Goal: Information Seeking & Learning: Learn about a topic

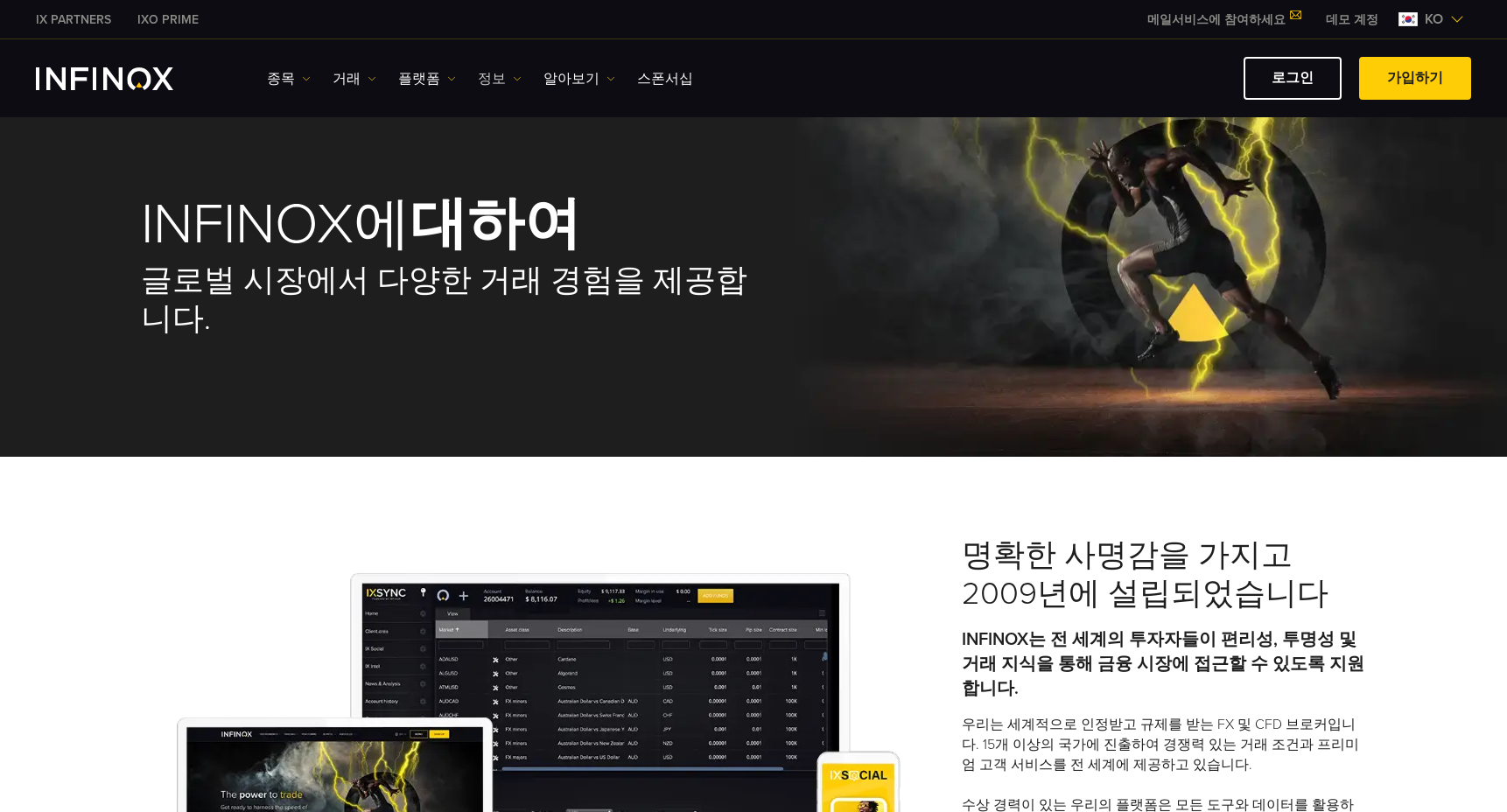
click at [484, 78] on link "정보" at bounding box center [499, 79] width 44 height 21
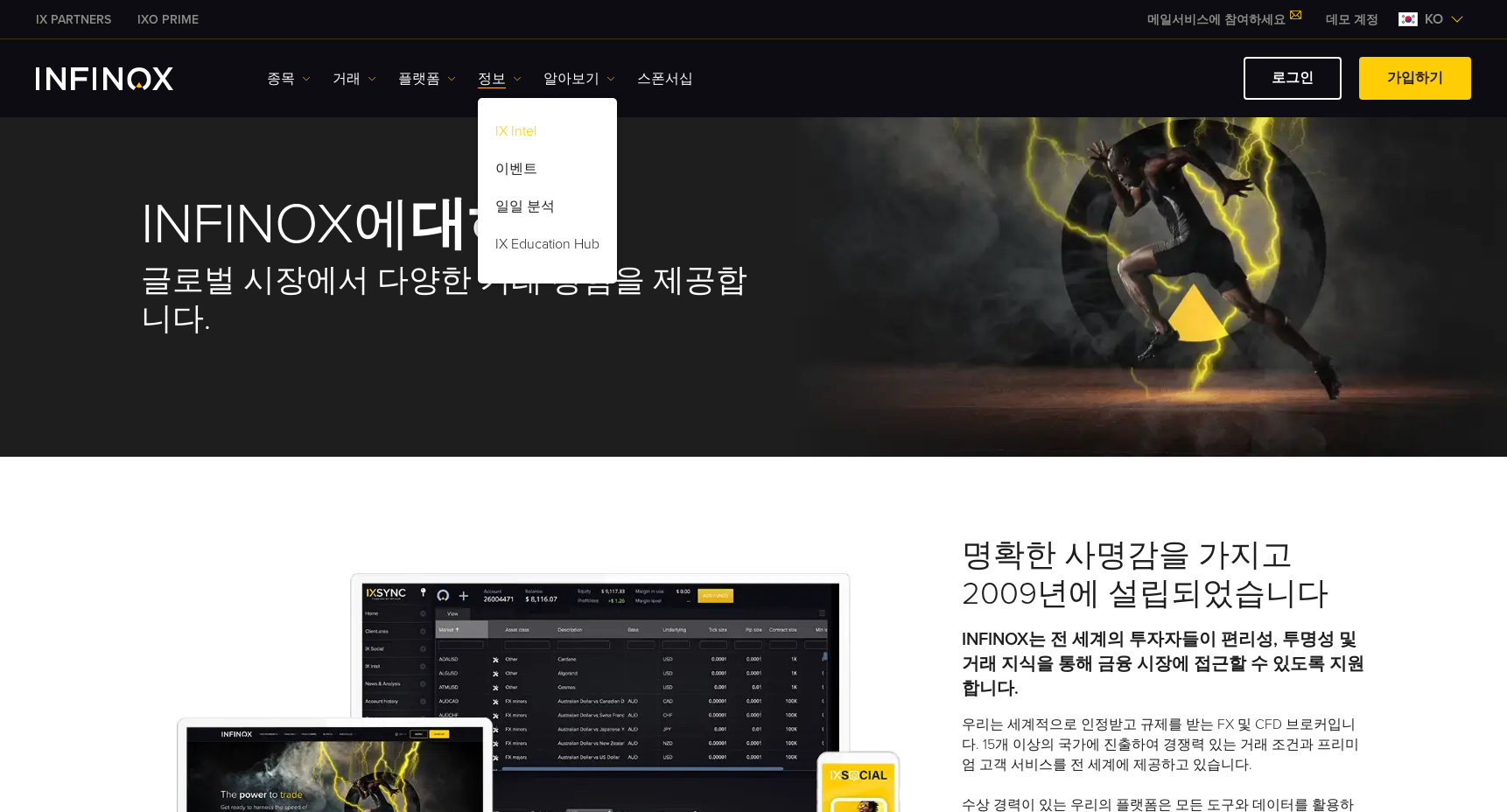
click at [523, 131] on link "IX Intel" at bounding box center [547, 134] width 139 height 37
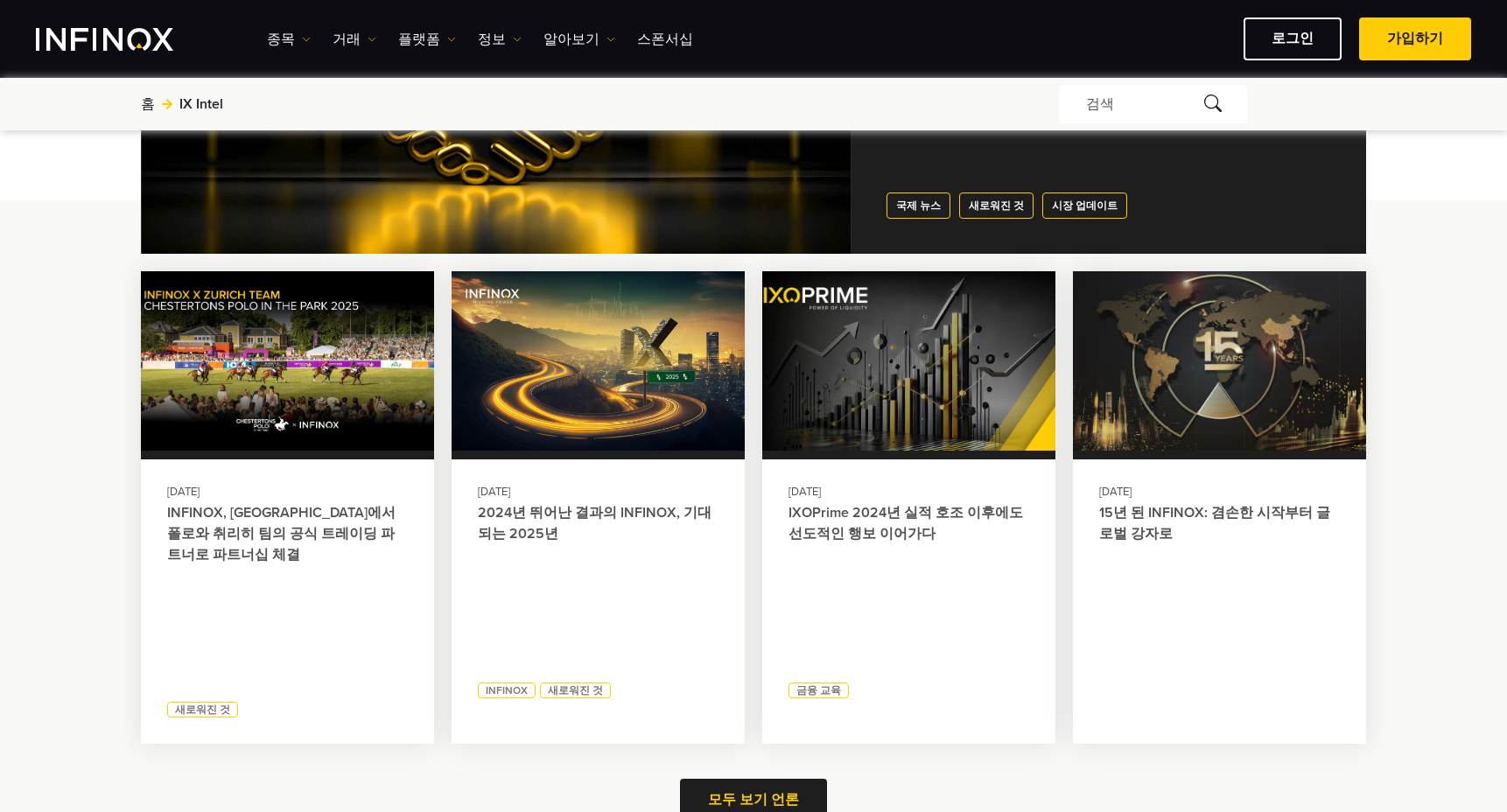
scroll to position [175, 0]
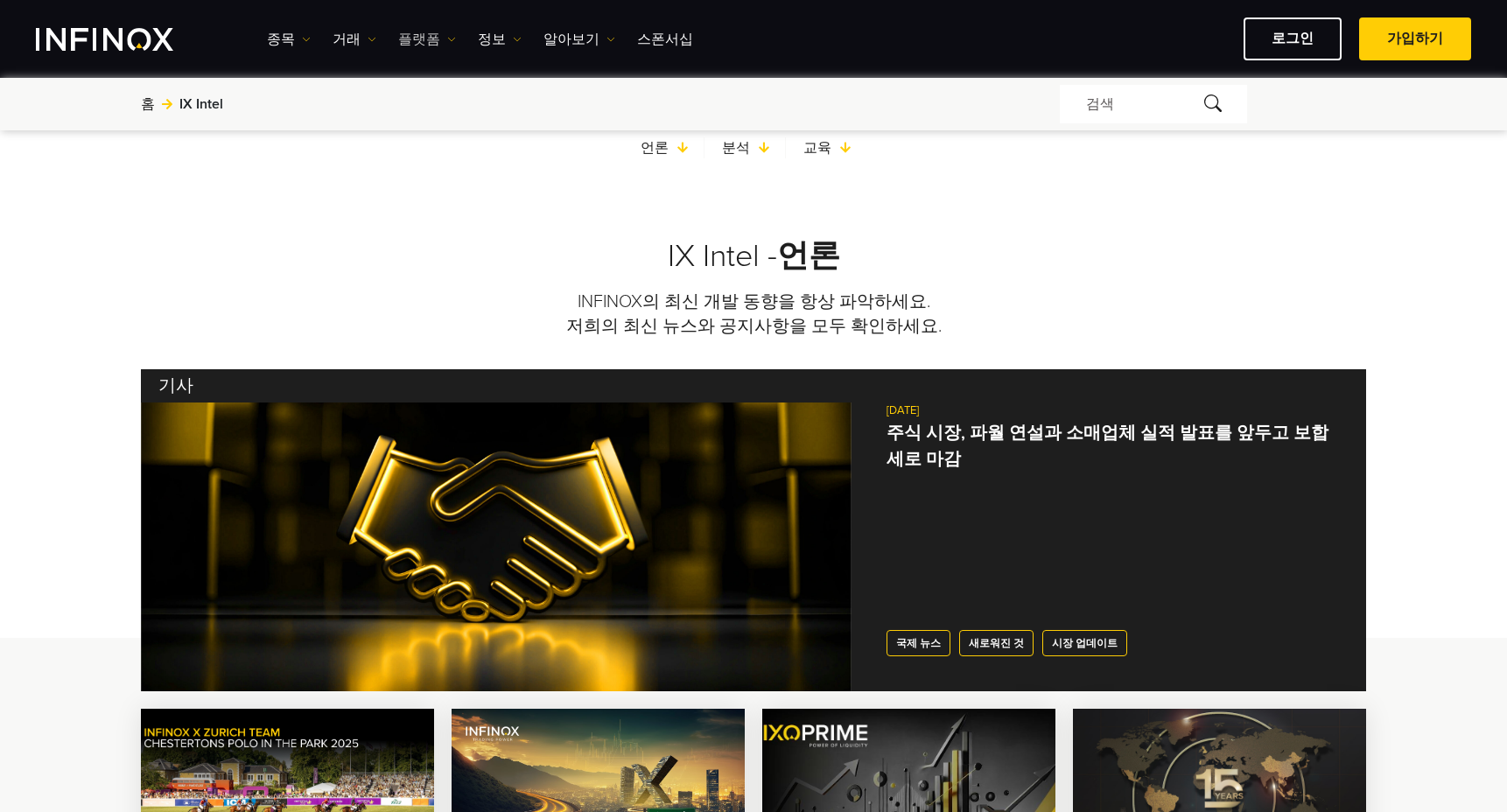
click at [436, 41] on link "플랫폼" at bounding box center [427, 39] width 58 height 21
click at [289, 39] on link "종목" at bounding box center [288, 39] width 44 height 21
click at [563, 34] on link "알아보기" at bounding box center [579, 39] width 72 height 21
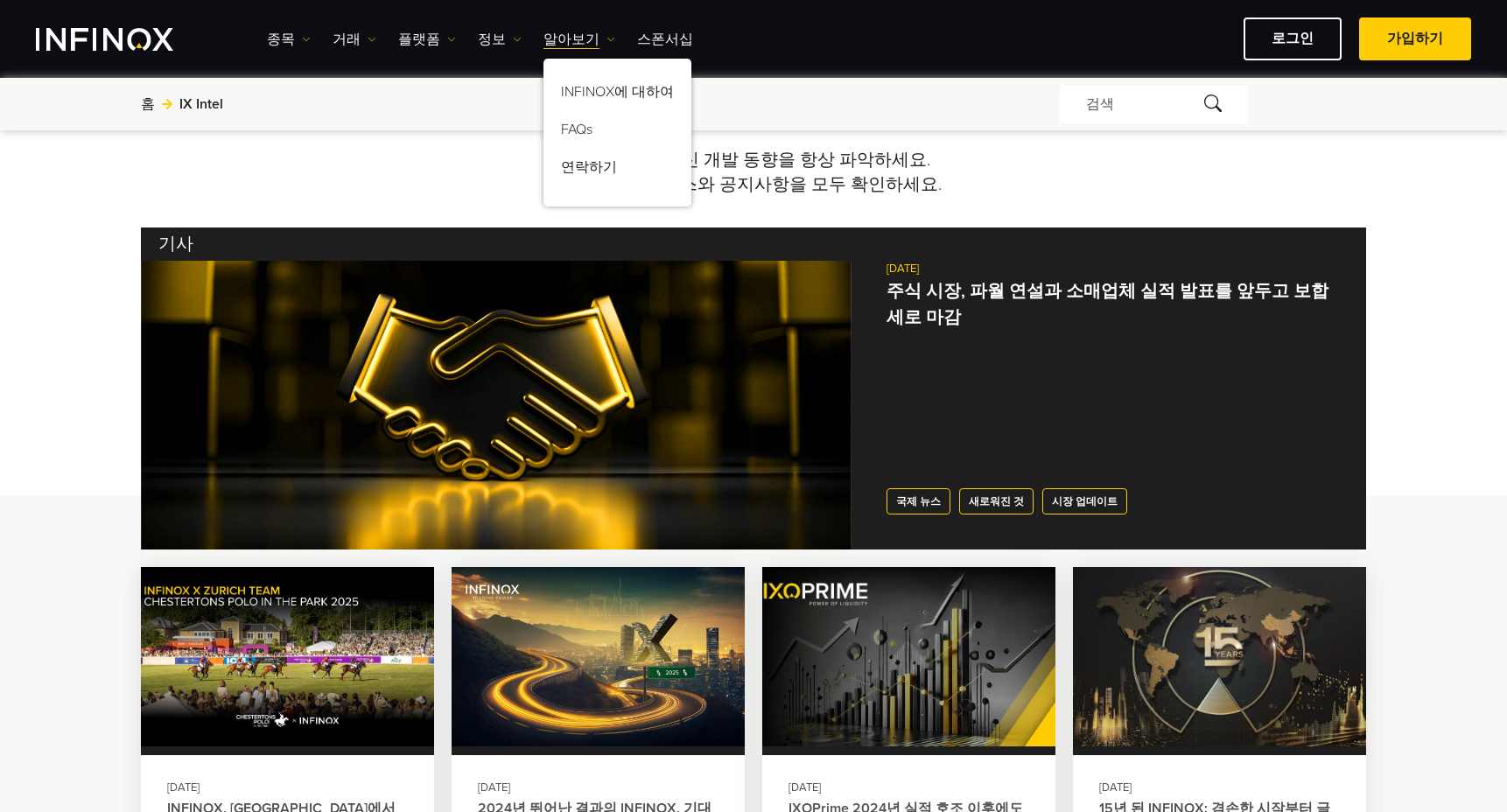
scroll to position [0, 0]
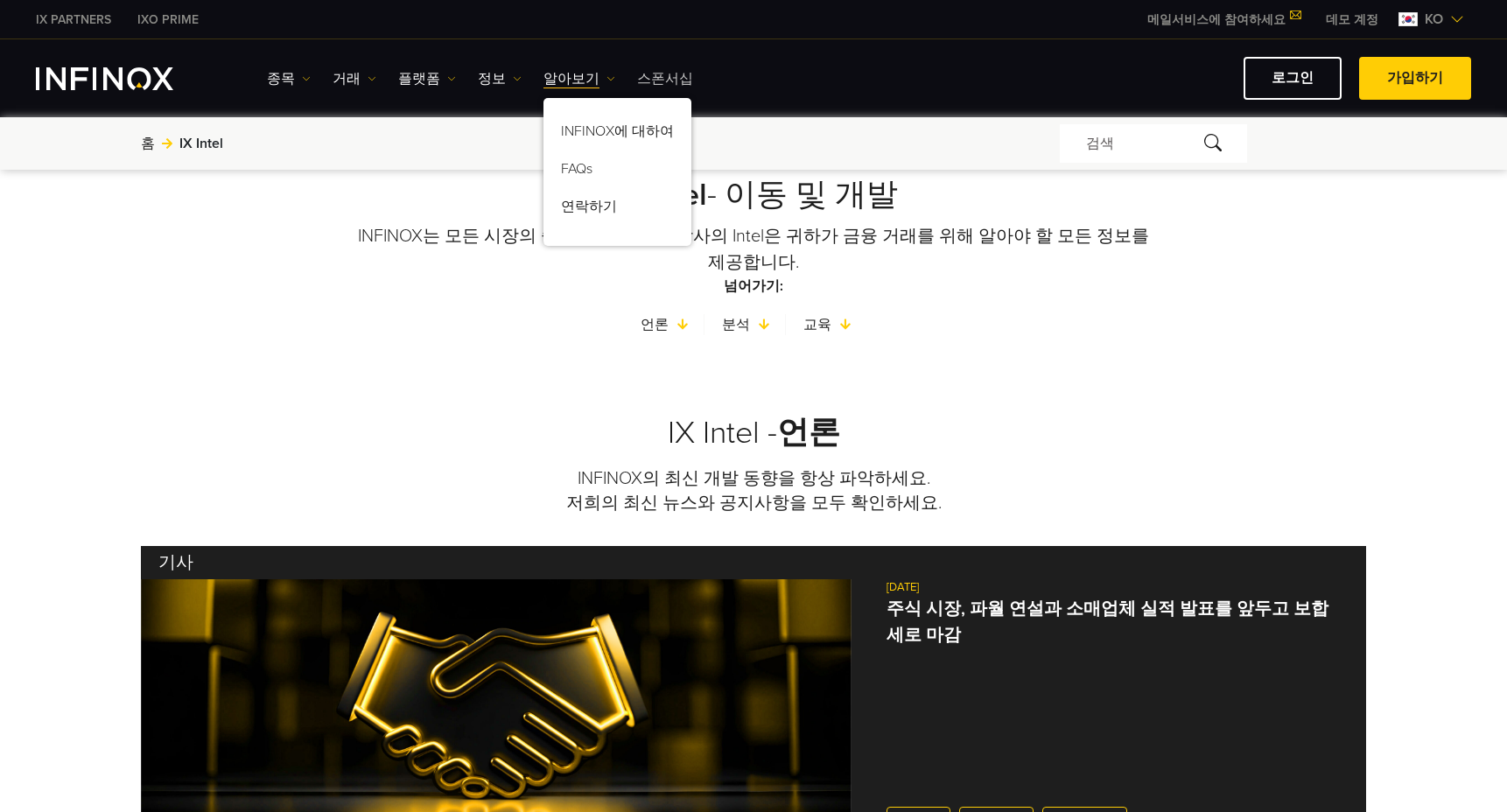
click at [659, 77] on link "스폰서십" at bounding box center [666, 79] width 56 height 21
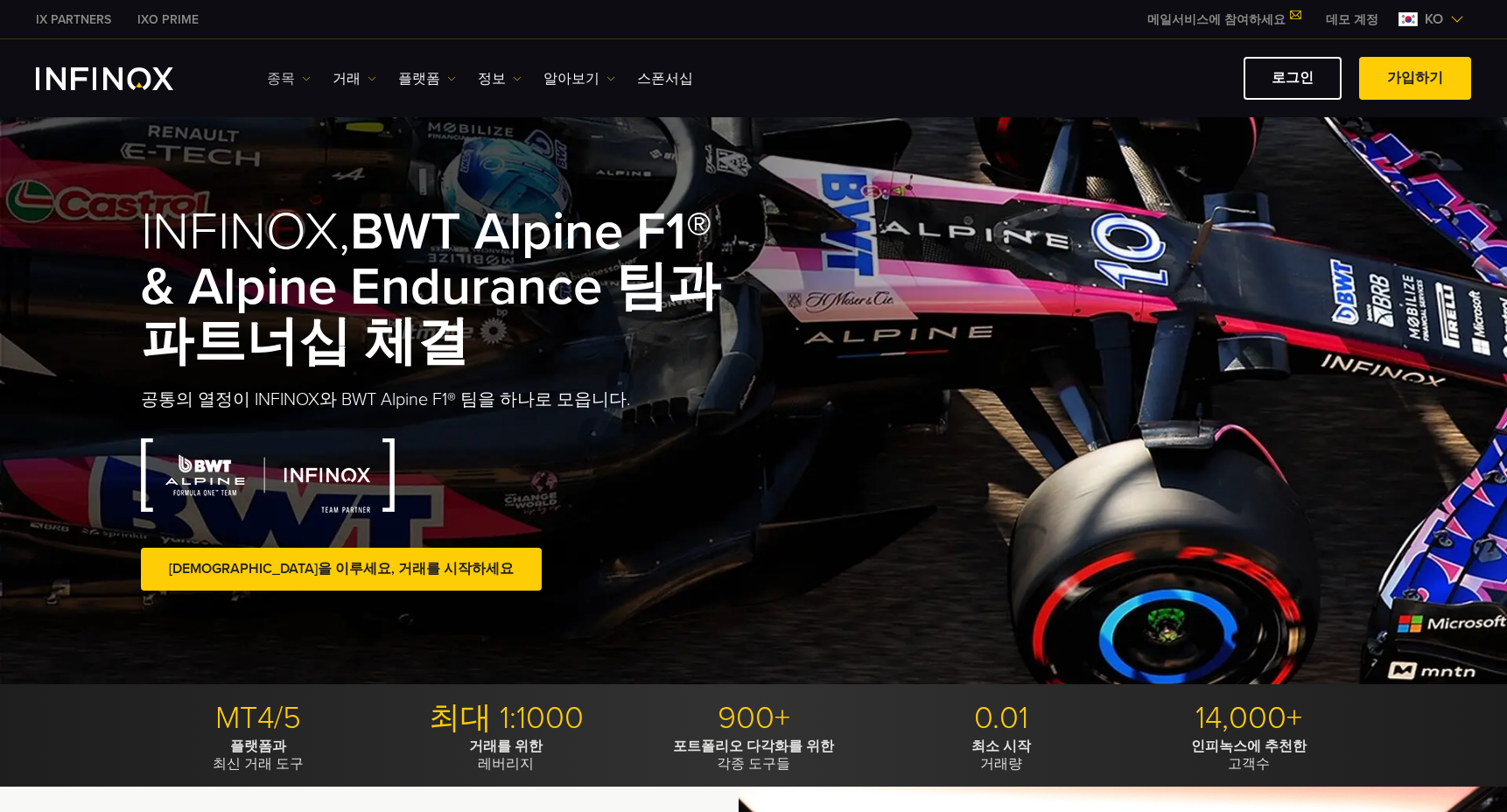
click at [274, 76] on link "종목" at bounding box center [288, 79] width 44 height 21
click at [353, 70] on link "거래" at bounding box center [354, 79] width 44 height 21
click at [417, 80] on link "플랫폼" at bounding box center [427, 79] width 58 height 21
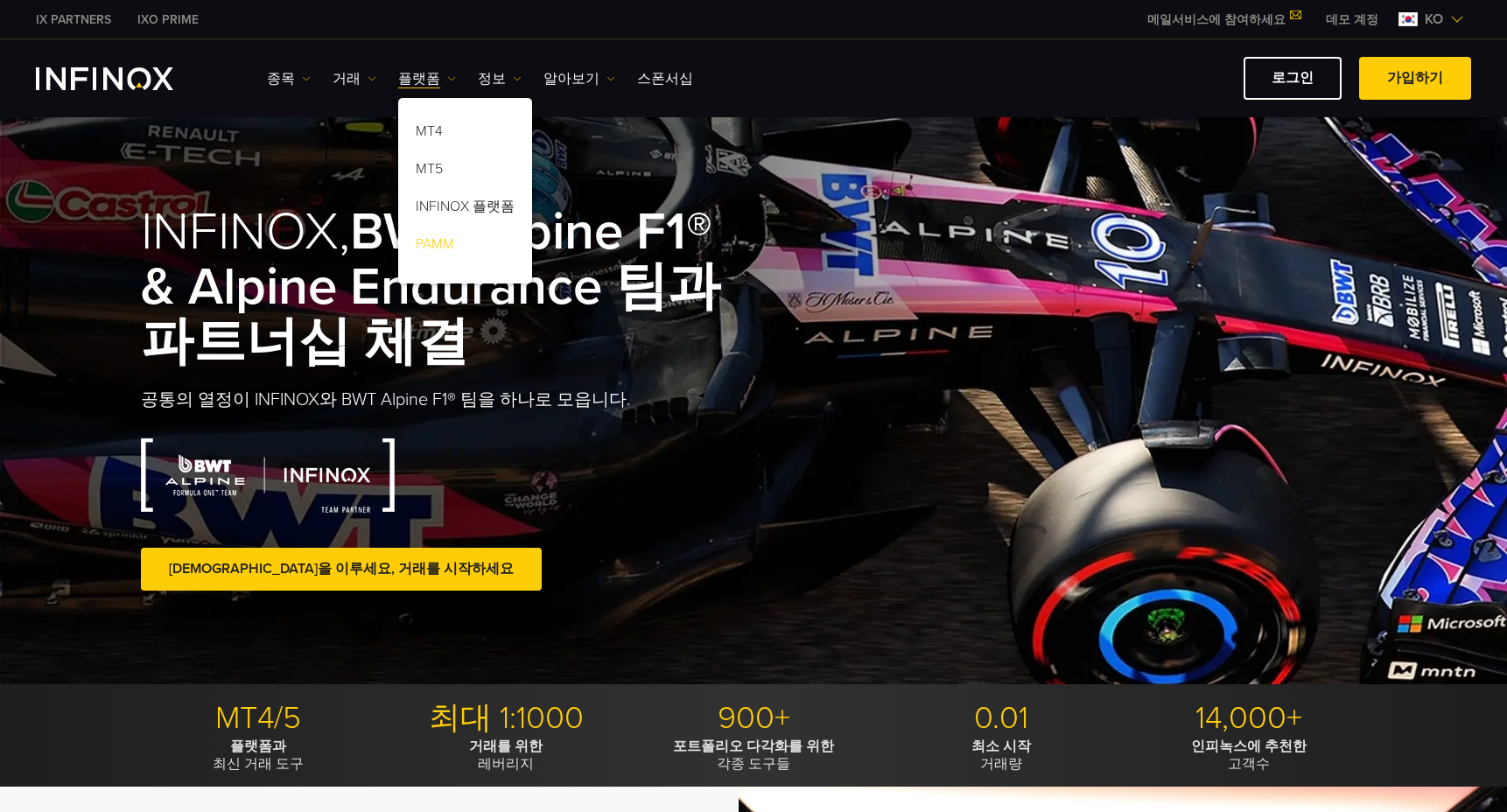
click at [446, 244] on link "PAMM" at bounding box center [464, 247] width 134 height 37
click at [436, 246] on link "PAMM" at bounding box center [464, 247] width 134 height 37
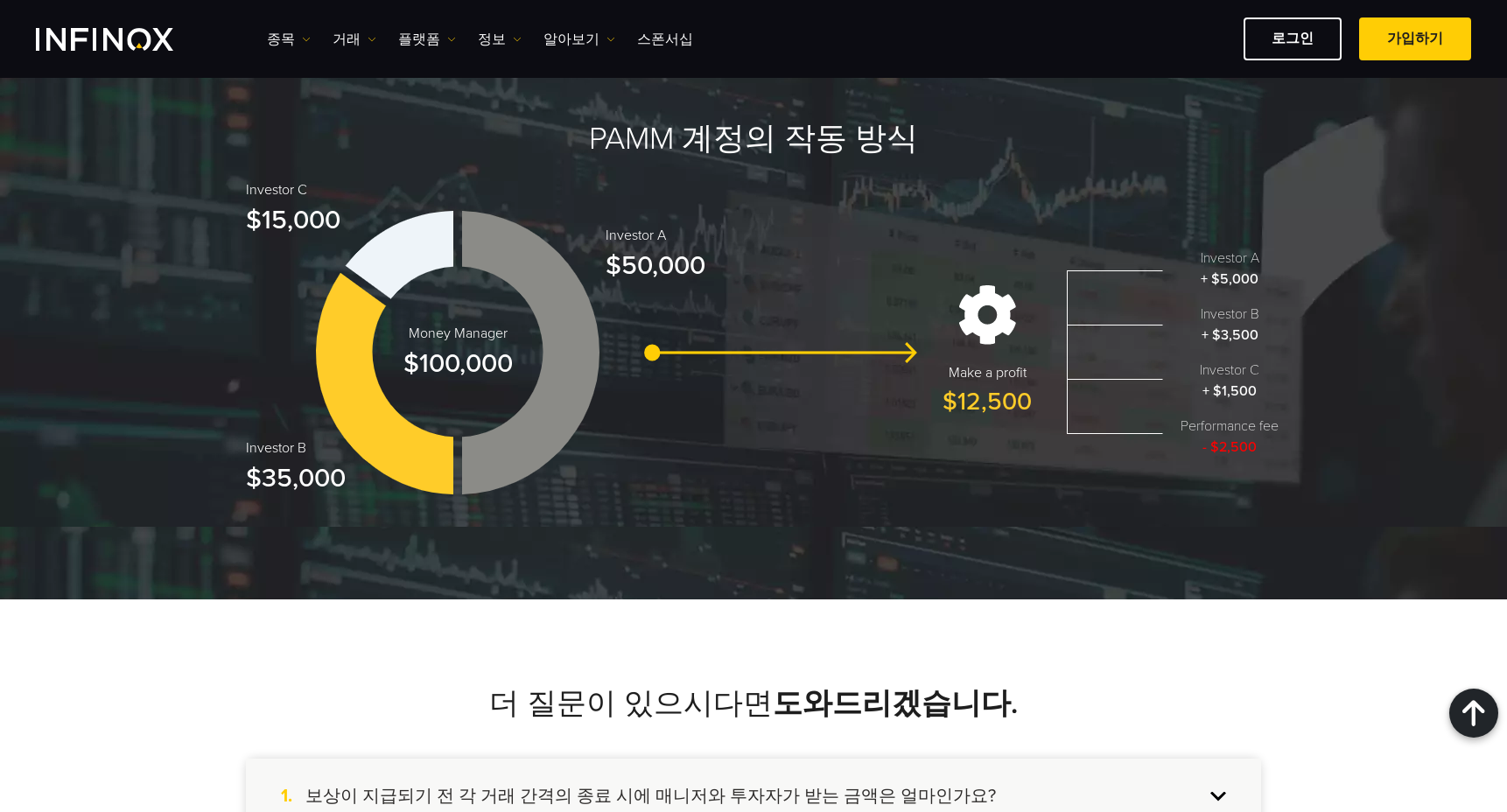
scroll to position [2186, 0]
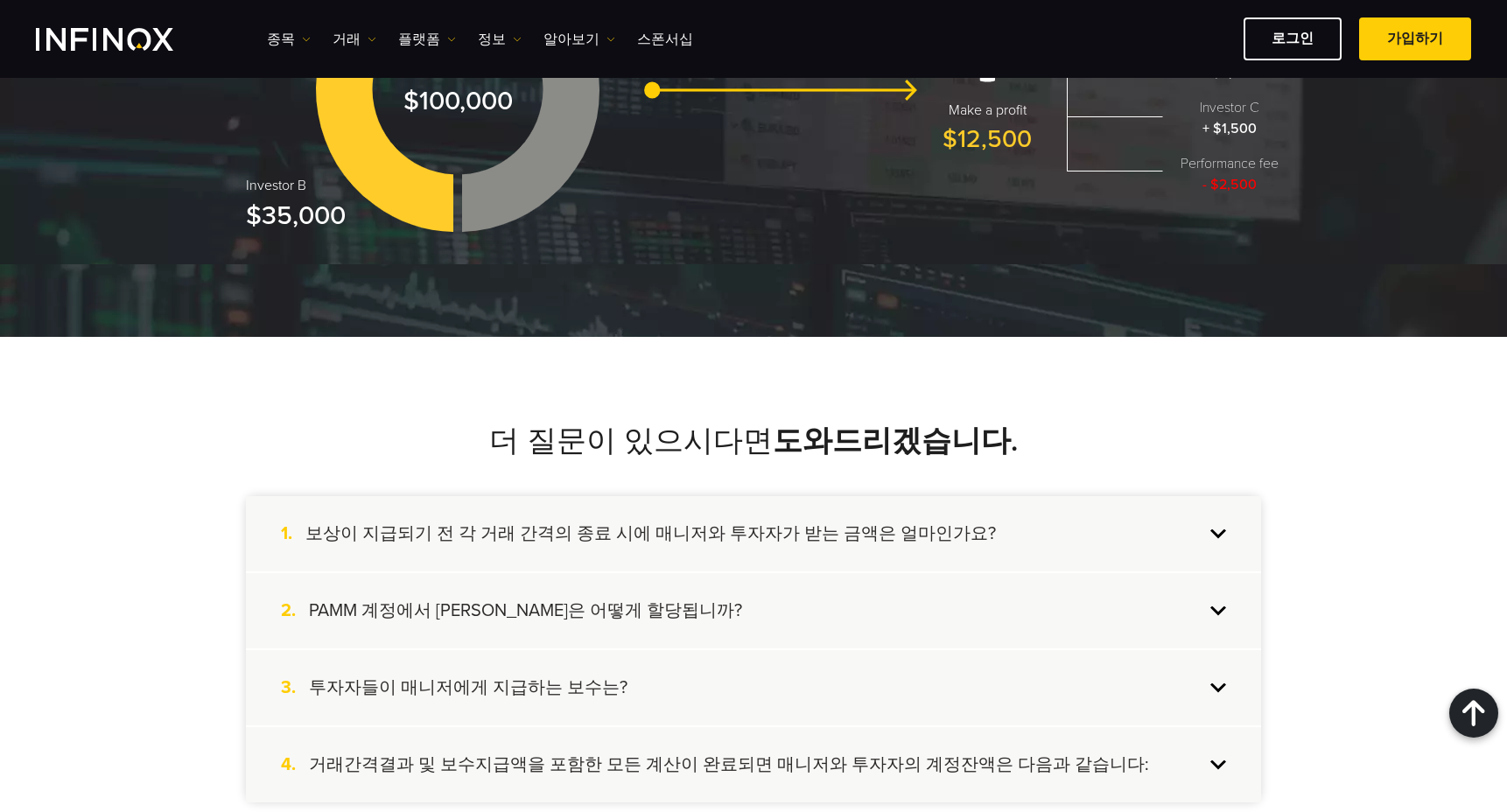
click at [1217, 529] on div "1. 보상이 지급되기 전 각 거래 간격의 종료 시에 매니저와 투자자가 받는 금액은 얼마인가요?" at bounding box center [754, 533] width 1015 height 75
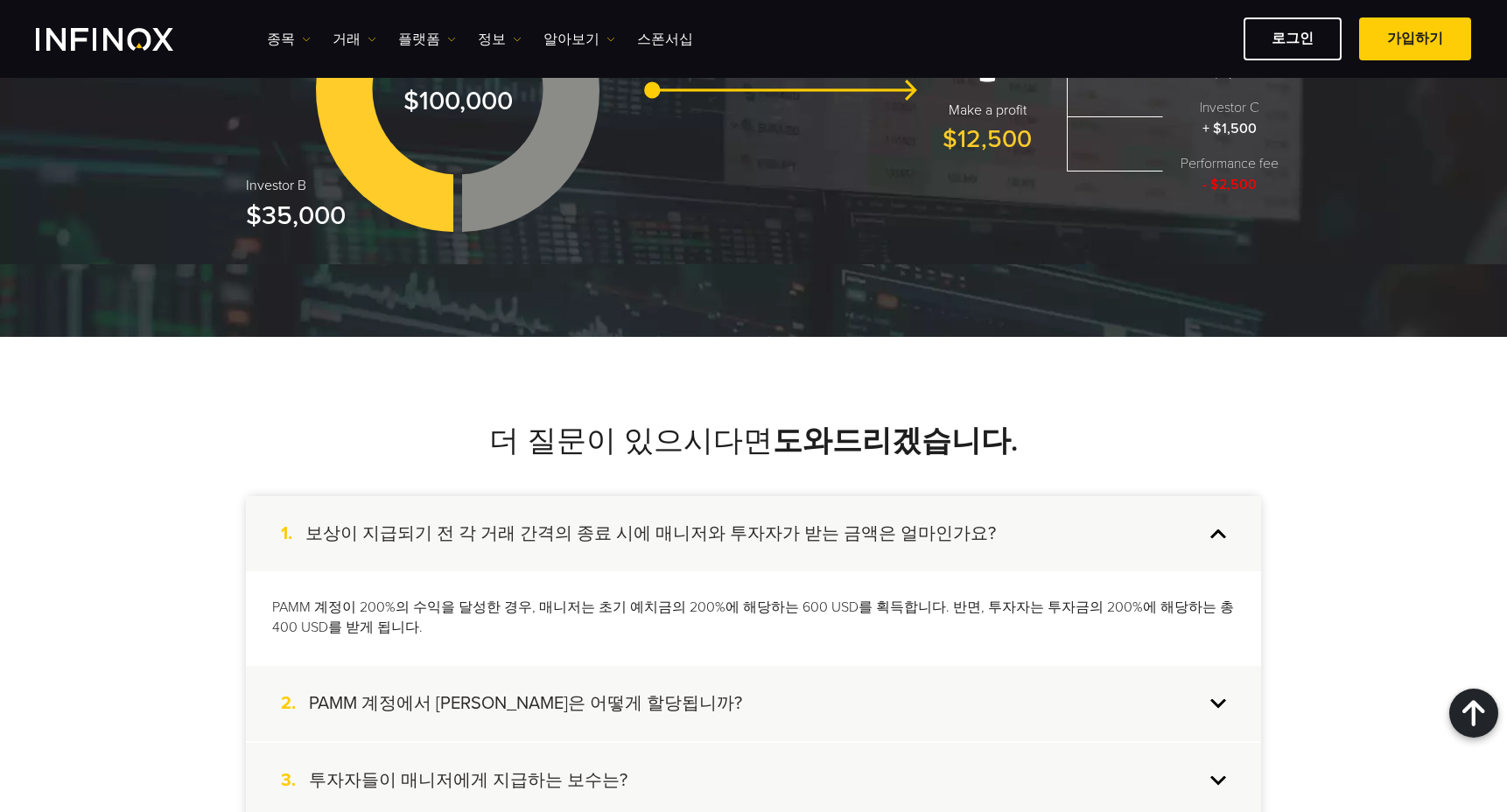
click at [1217, 529] on div "1. 보상이 지급되기 전 각 거래 간격의 종료 시에 매니저와 투자자가 받는 금액은 얼마인가요?" at bounding box center [754, 533] width 1015 height 75
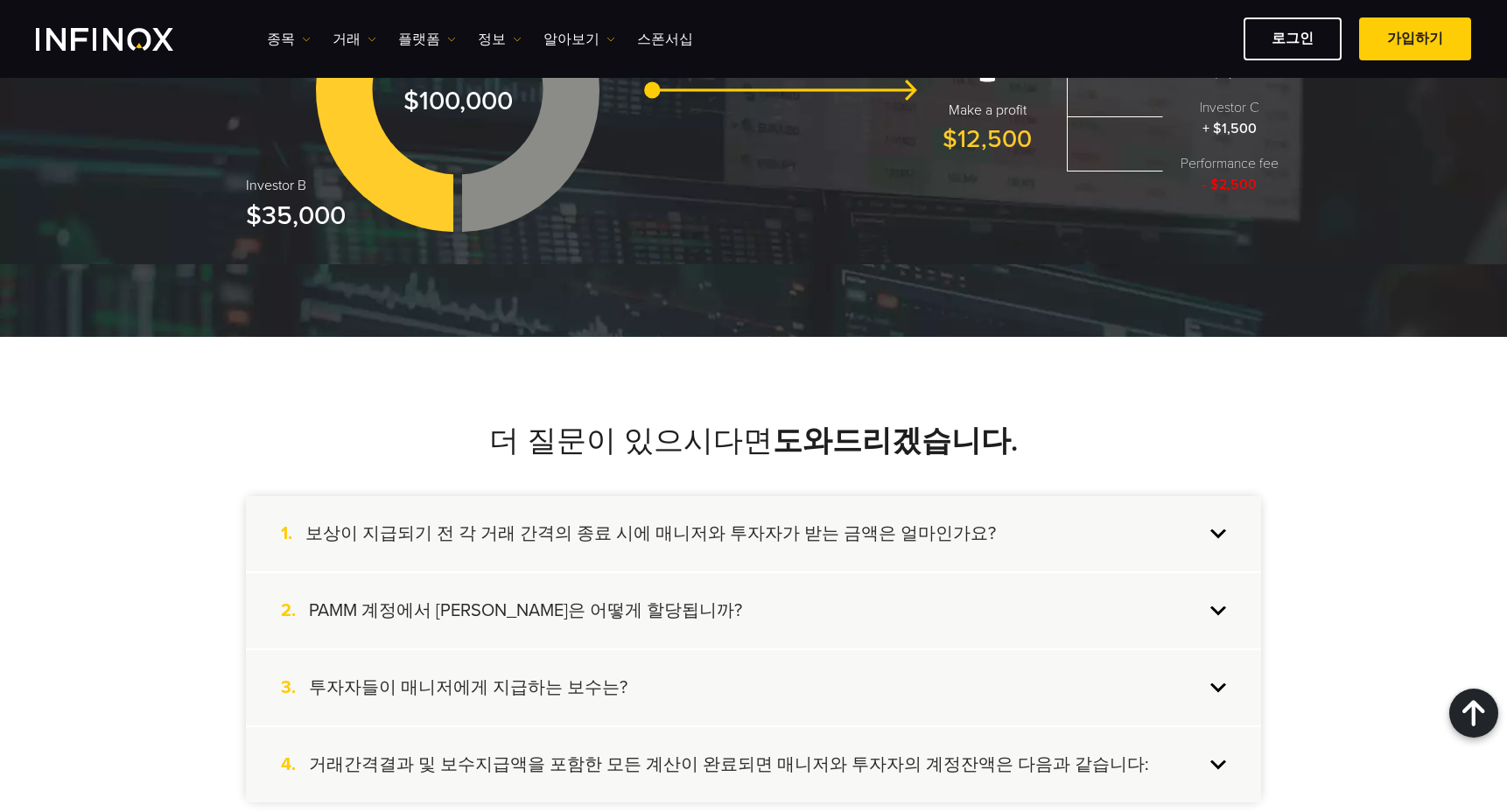
click at [1217, 610] on div "2. PAMM 계정에서 손익은 어떻게 할당됩니까?" at bounding box center [754, 610] width 1015 height 75
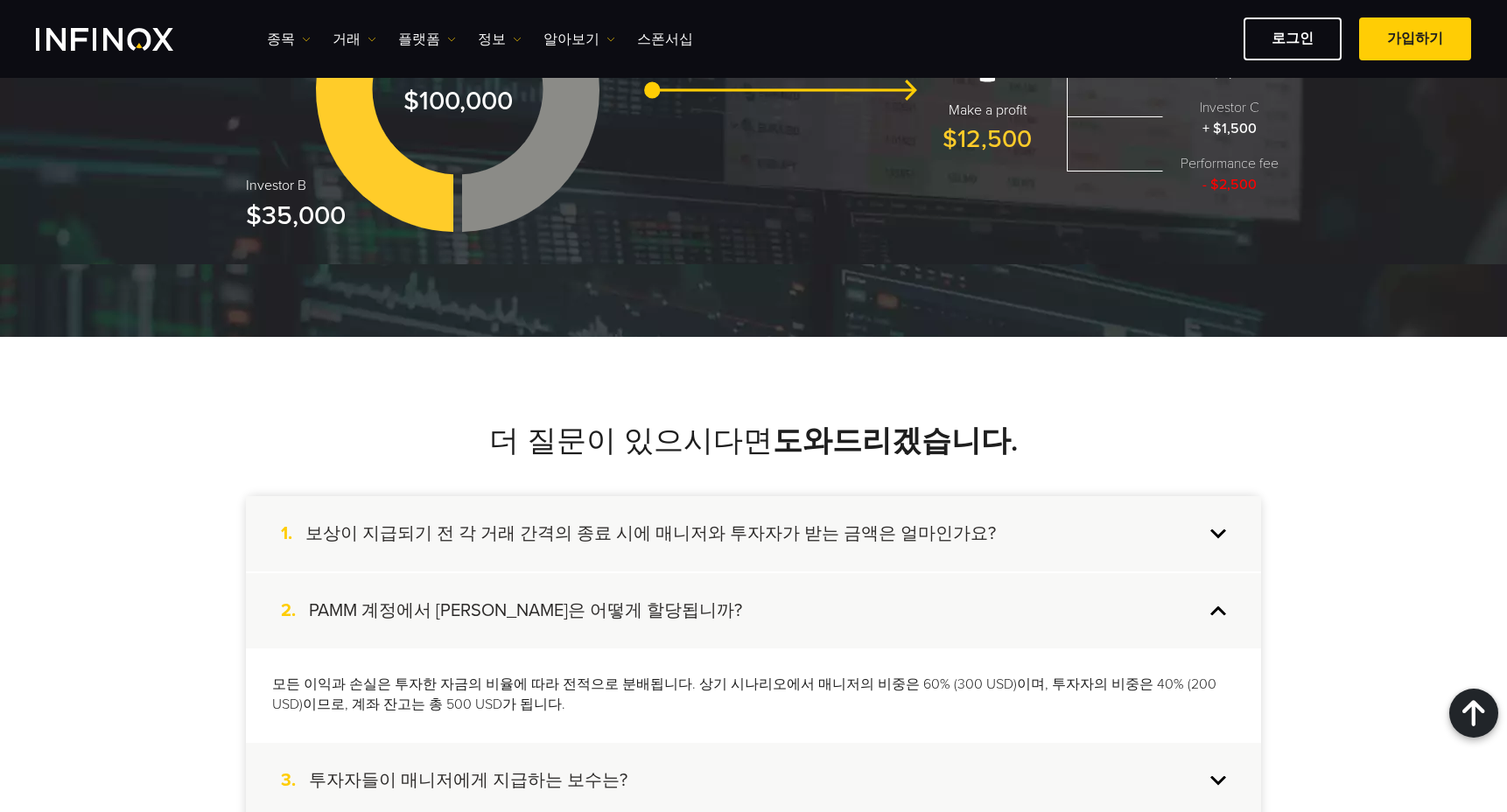
click at [1217, 610] on div "2. PAMM 계정에서 손익은 어떻게 할당됩니까?" at bounding box center [754, 610] width 1015 height 75
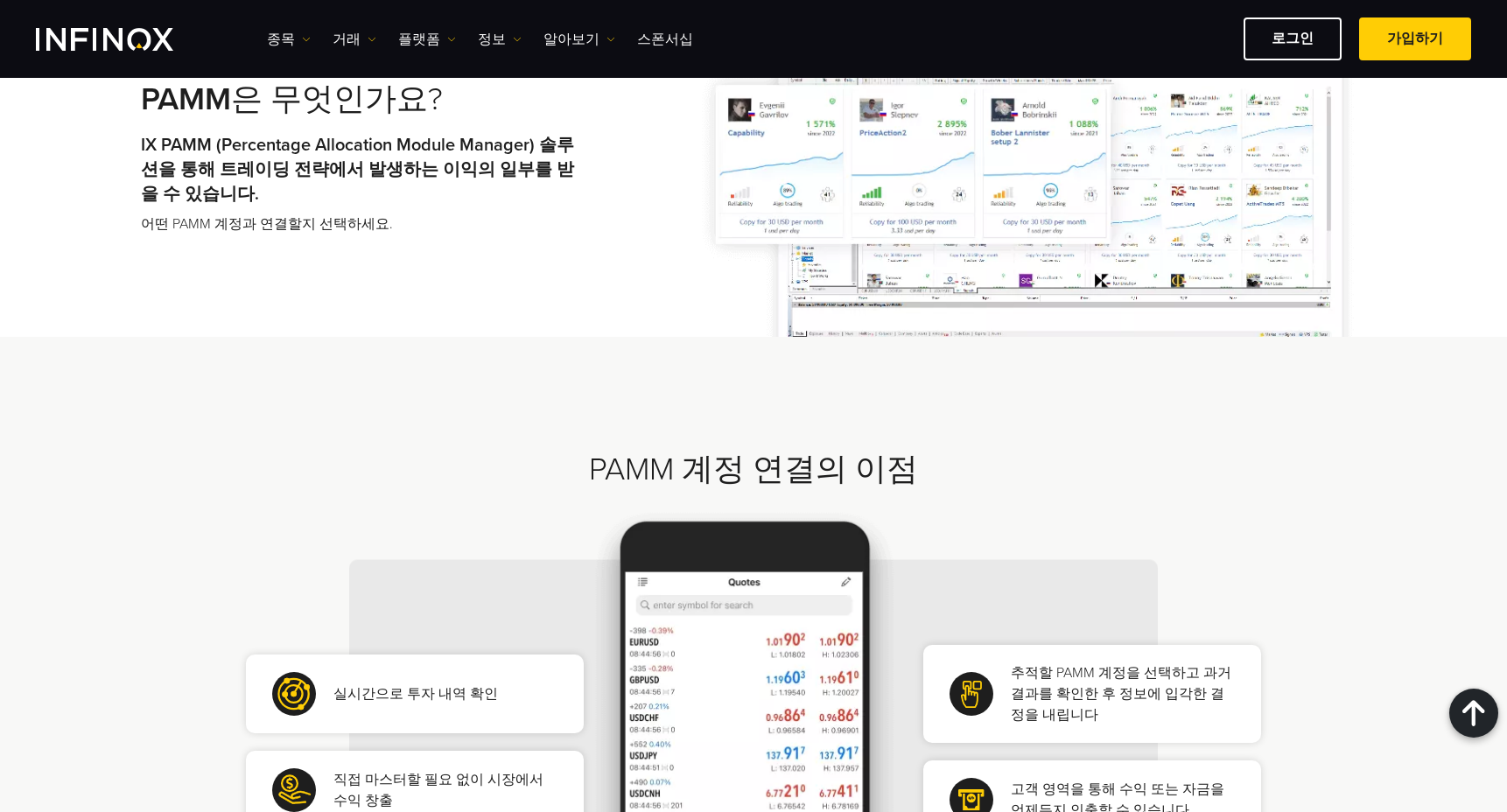
scroll to position [0, 0]
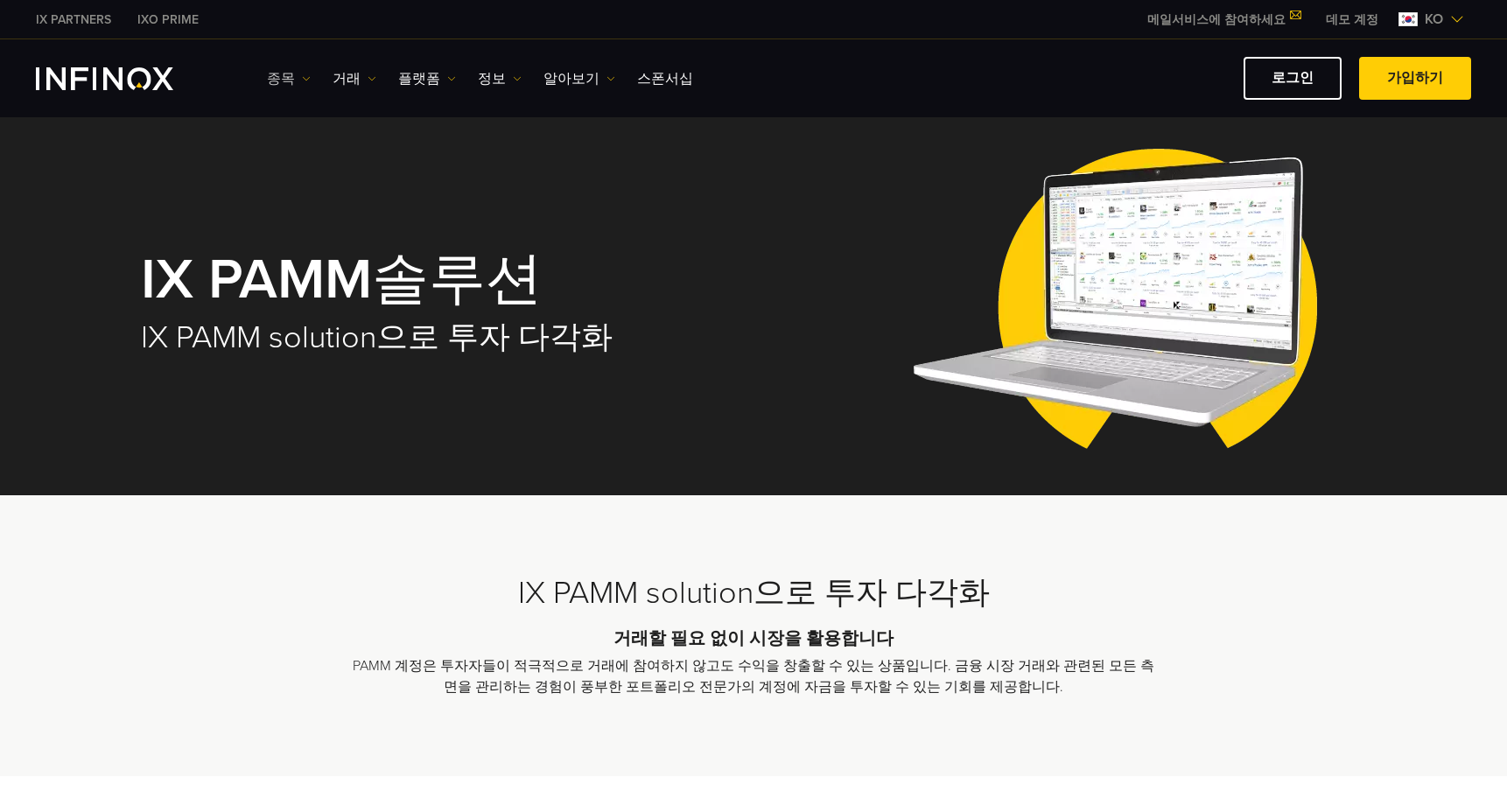
click at [280, 85] on link "종목" at bounding box center [288, 79] width 44 height 21
click at [359, 83] on link "거래" at bounding box center [354, 79] width 44 height 21
click at [417, 80] on link "플랫폼" at bounding box center [427, 79] width 58 height 21
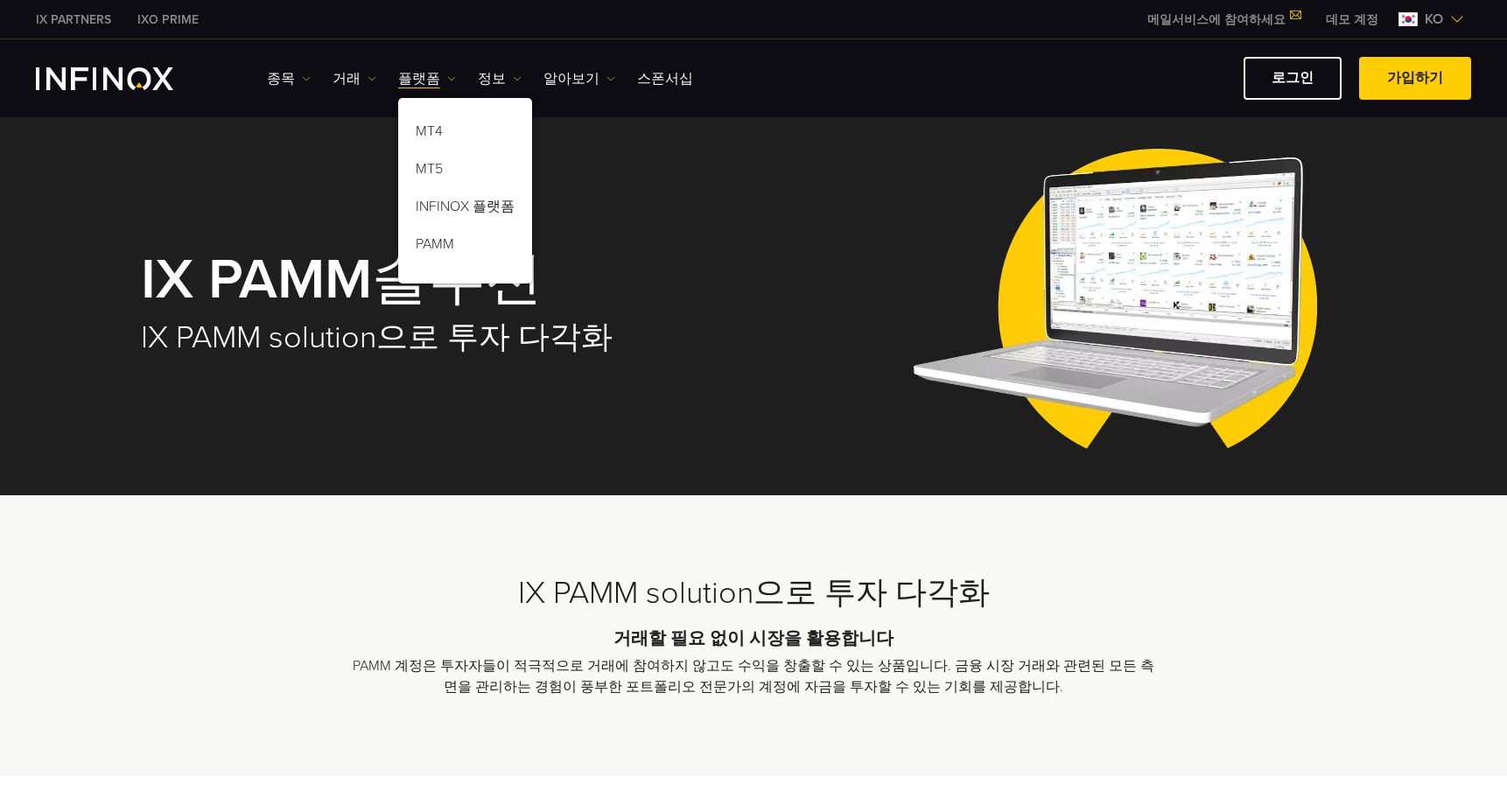
click at [208, 571] on div "IX PAMM solution으로 투자 다각화 거래할 필요 없이 시장을 활용합니다 PAMM 계정은 투자자들이 적극적으로 거래에 참여하지 않고도…" at bounding box center [754, 635] width 1507 height 281
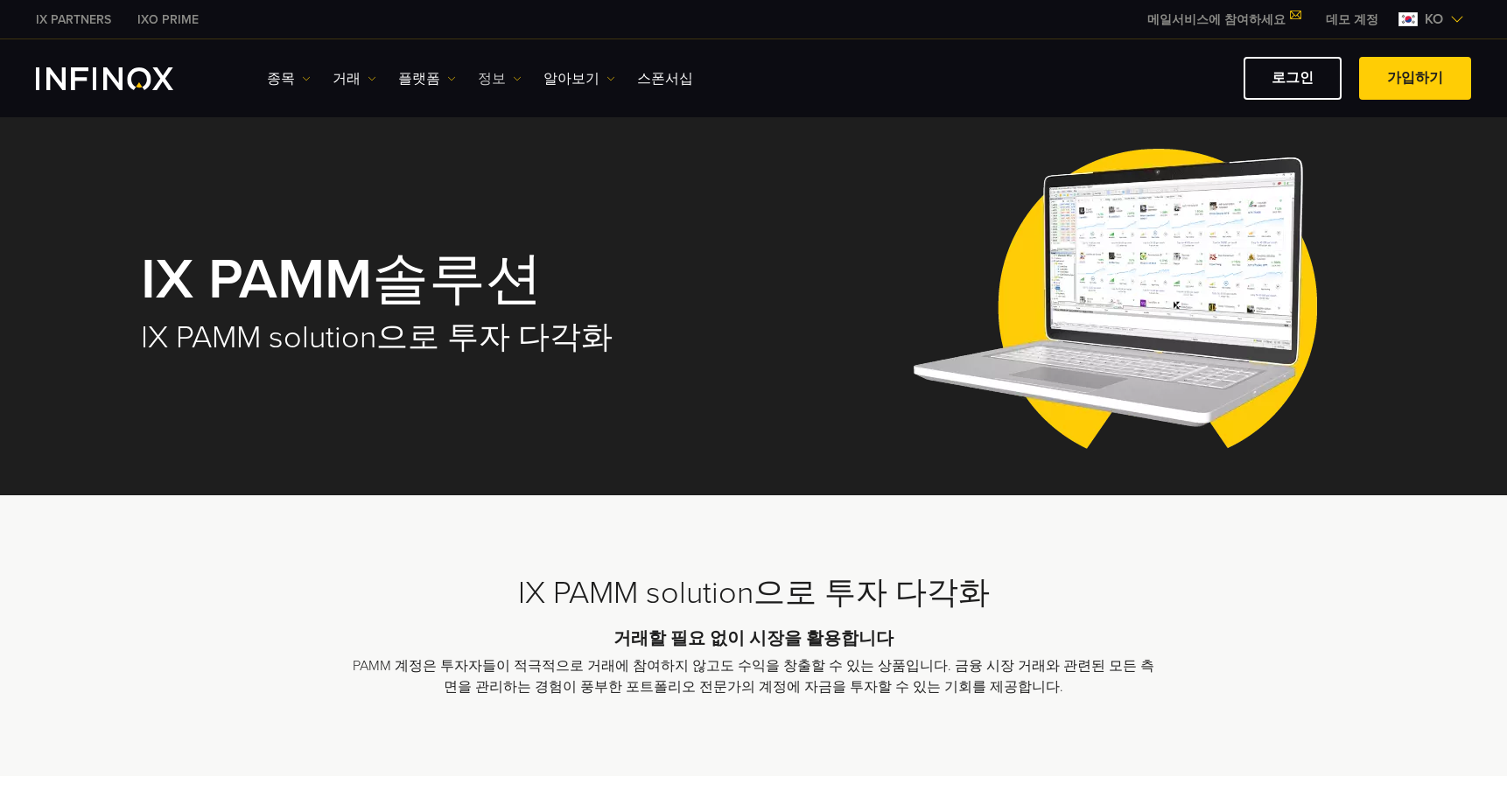
click at [477, 76] on link "정보" at bounding box center [499, 79] width 44 height 21
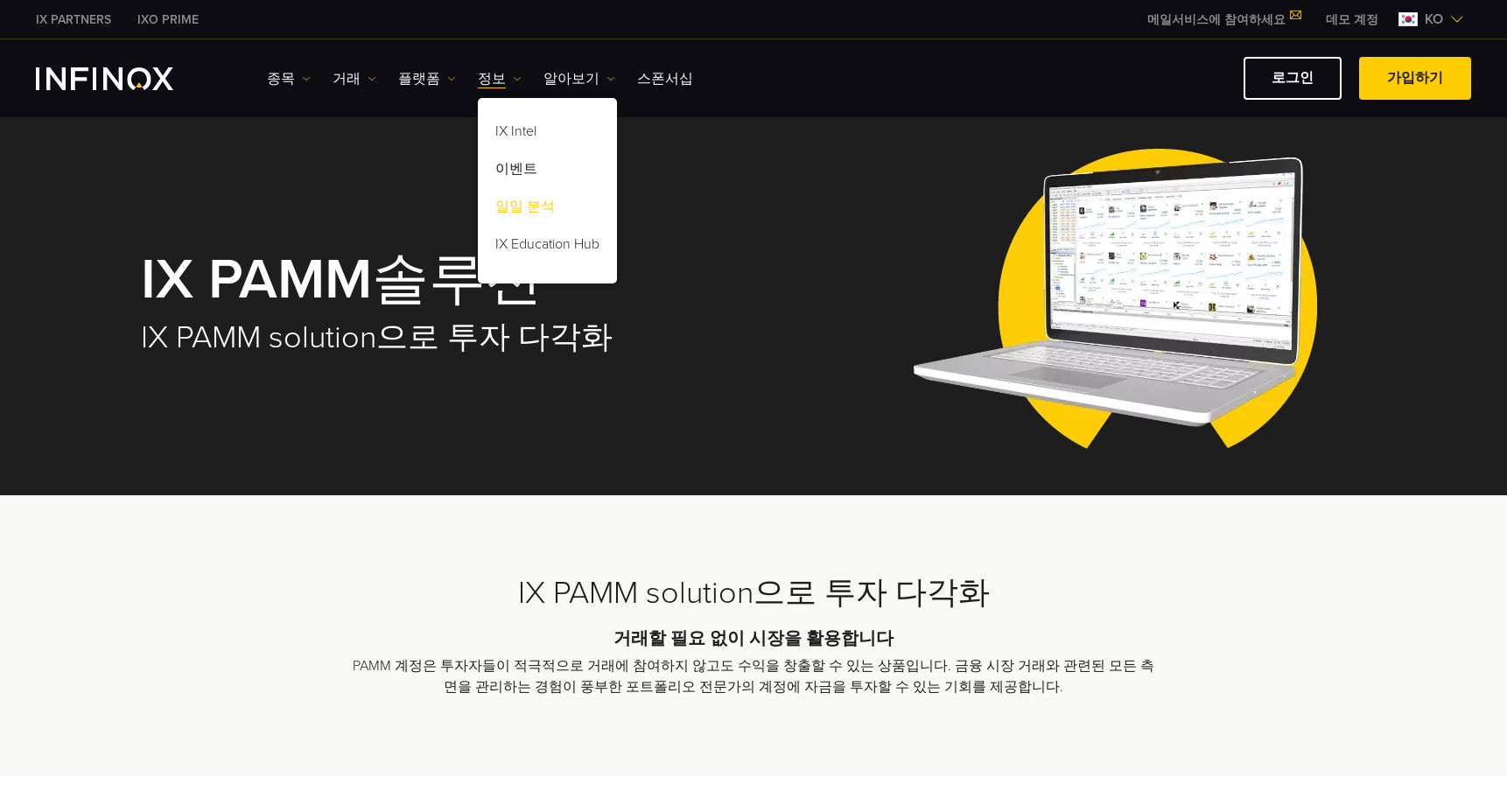
click at [499, 203] on link "일일 분석" at bounding box center [547, 210] width 139 height 37
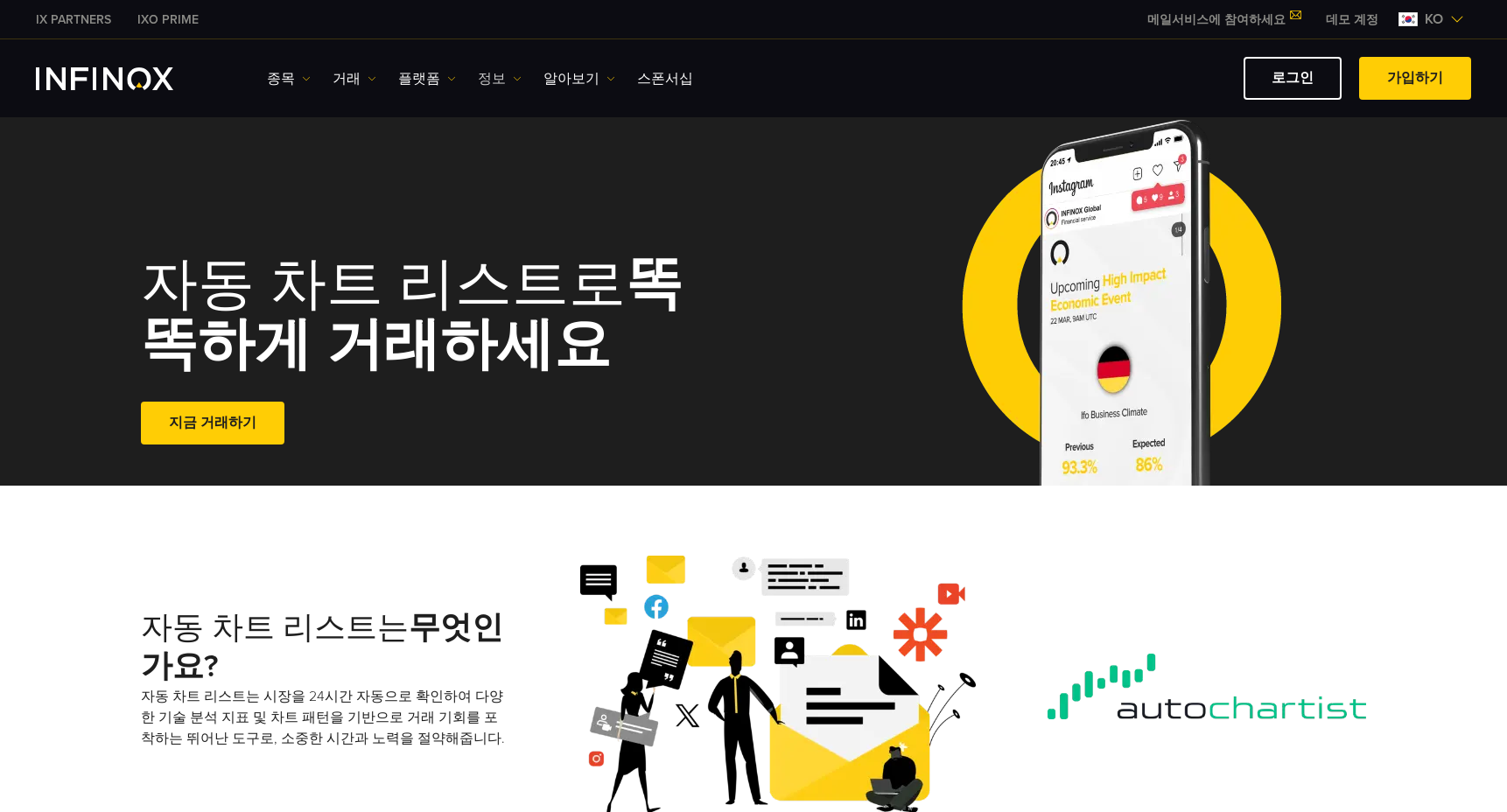
click at [486, 76] on link "정보" at bounding box center [499, 79] width 44 height 21
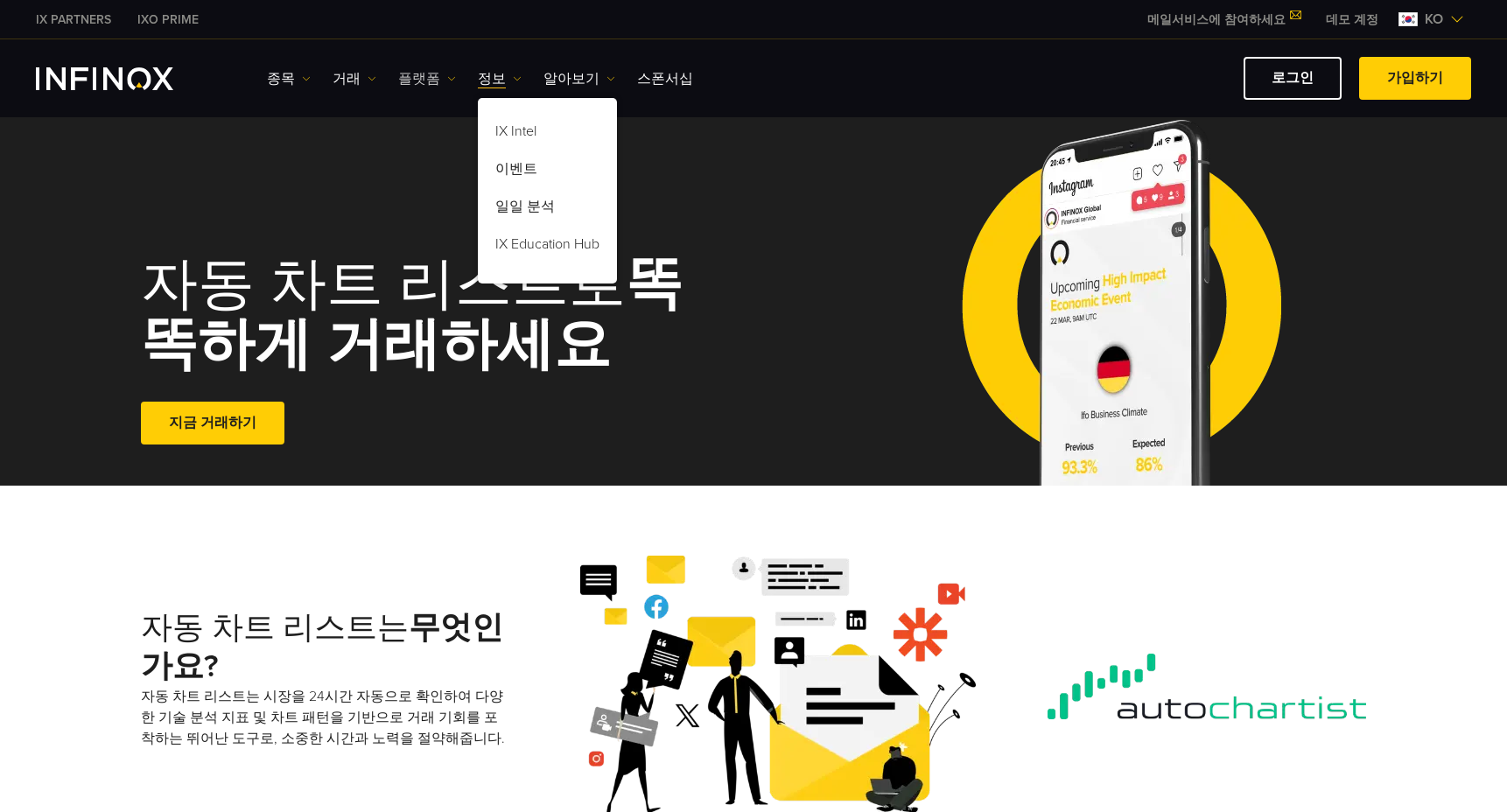
click at [430, 83] on link "플랫폼" at bounding box center [427, 79] width 58 height 21
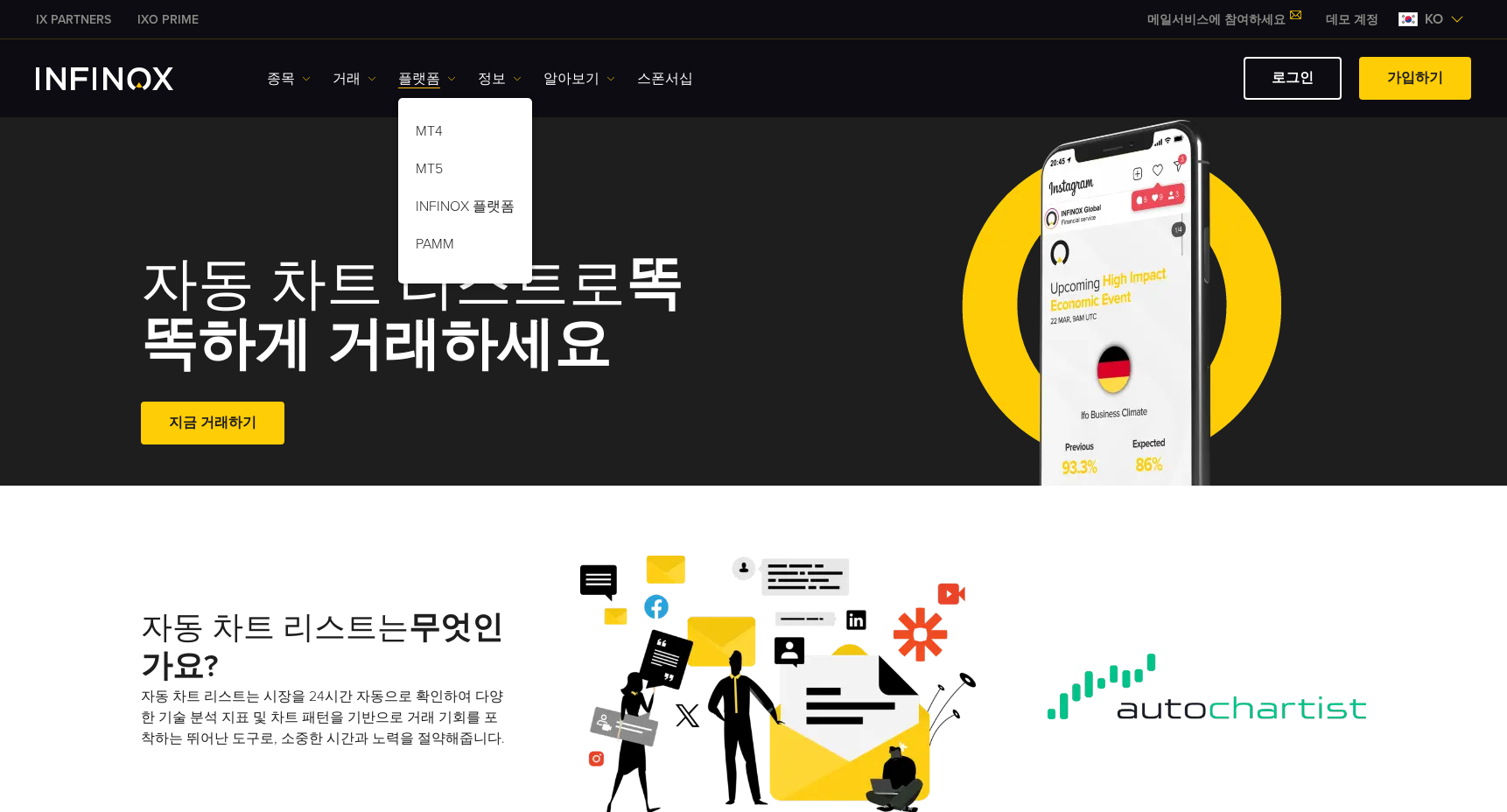
click at [350, 89] on div "종목 종목 계정 자금 유치 데모" at bounding box center [869, 79] width 1204 height 43
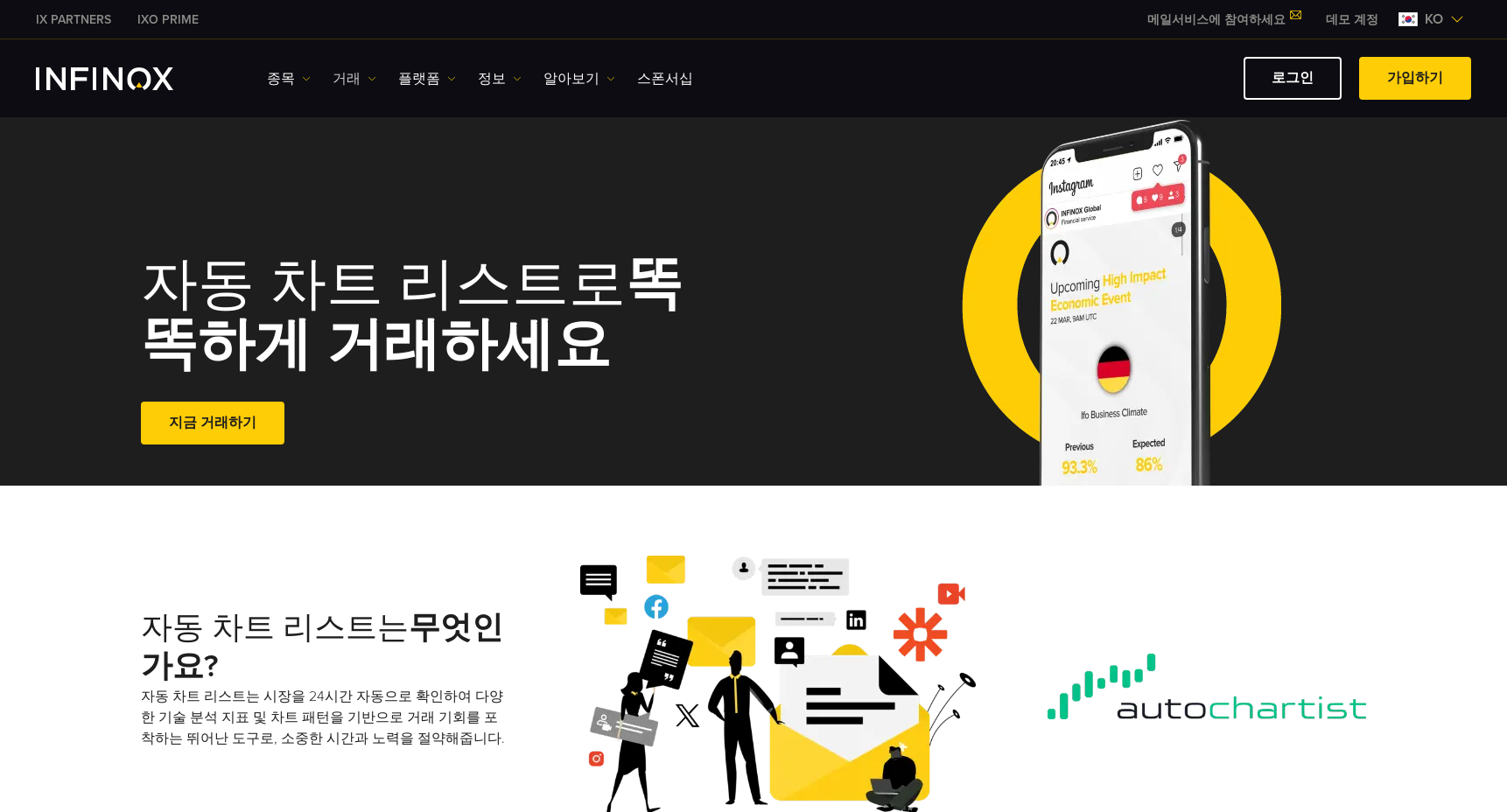
click at [338, 81] on link "거래" at bounding box center [354, 79] width 44 height 21
click at [287, 83] on link "종목" at bounding box center [288, 79] width 44 height 21
click at [637, 79] on link "스폰서십" at bounding box center [666, 79] width 56 height 21
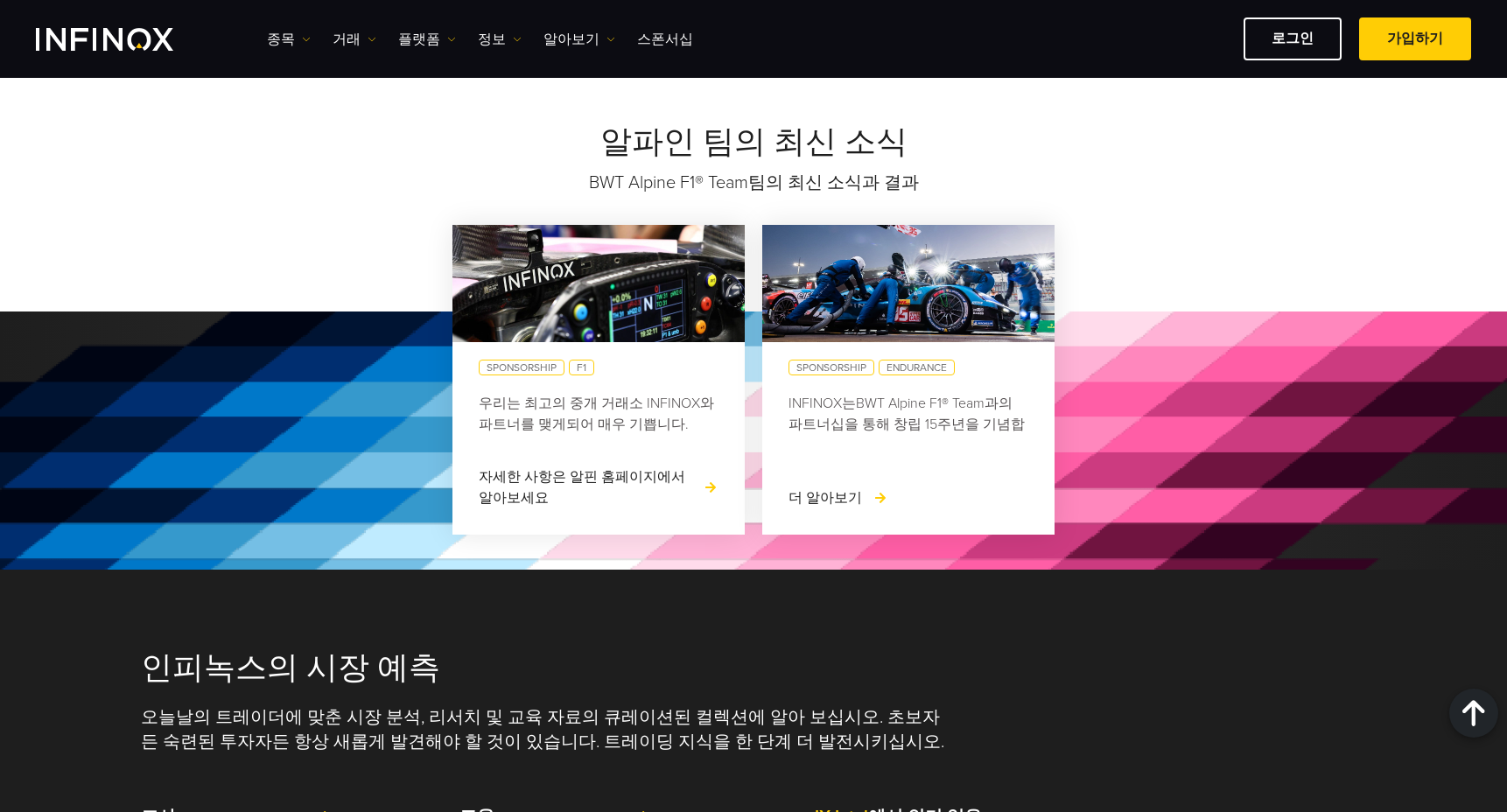
scroll to position [2011, 0]
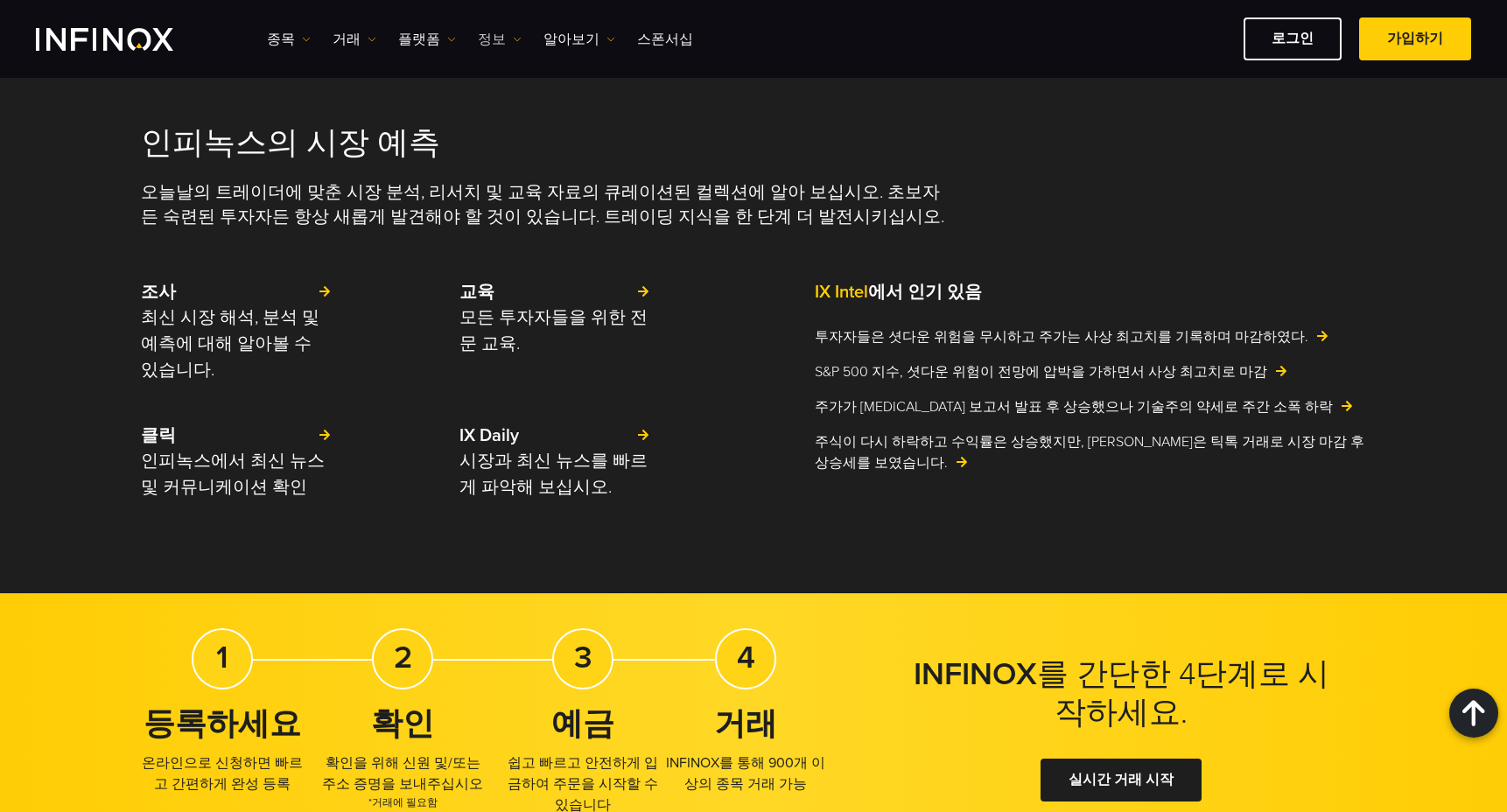
click at [479, 42] on link "정보" at bounding box center [499, 39] width 44 height 21
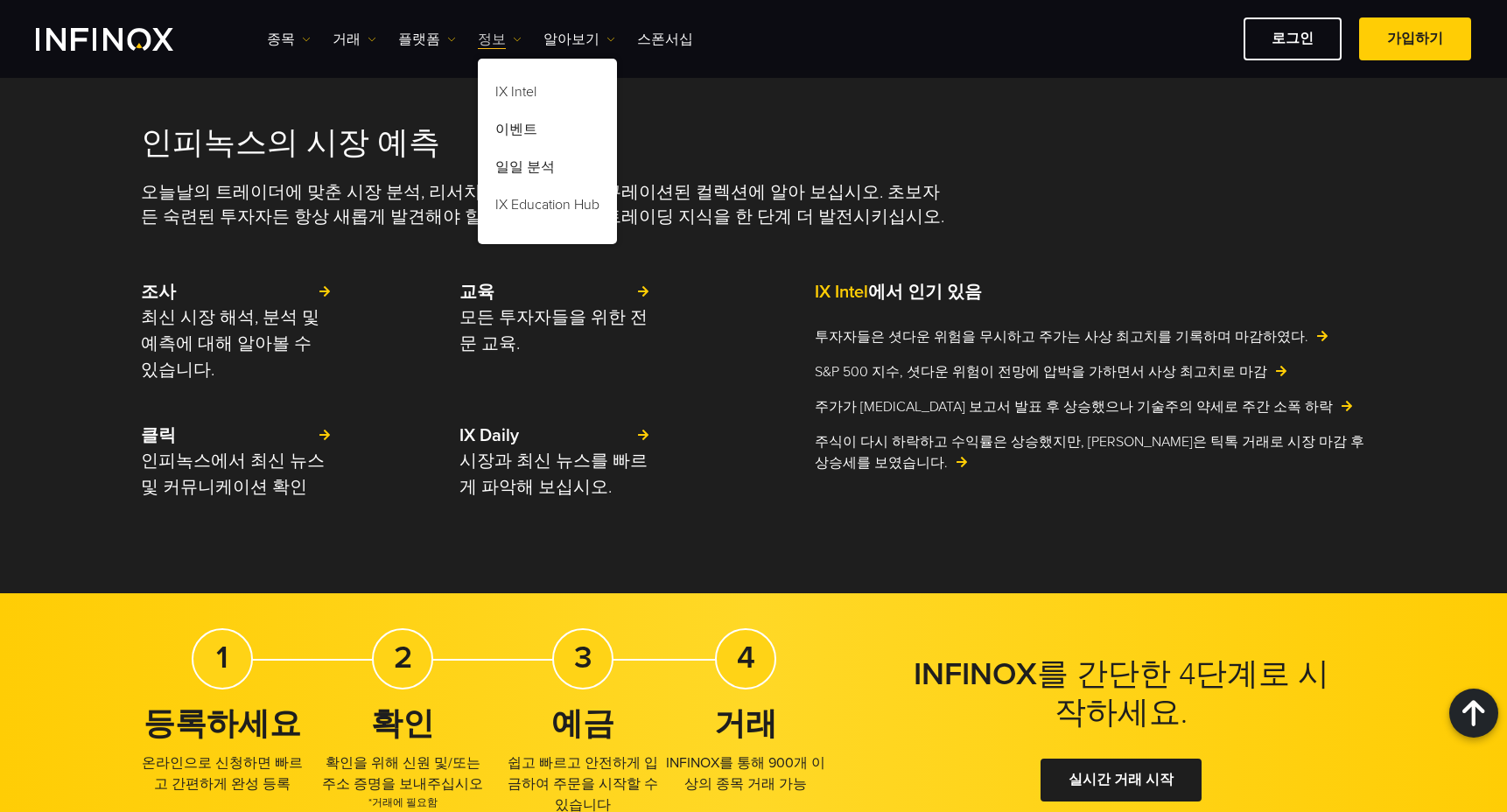
scroll to position [0, 0]
click at [420, 36] on link "플랫폼" at bounding box center [427, 39] width 58 height 21
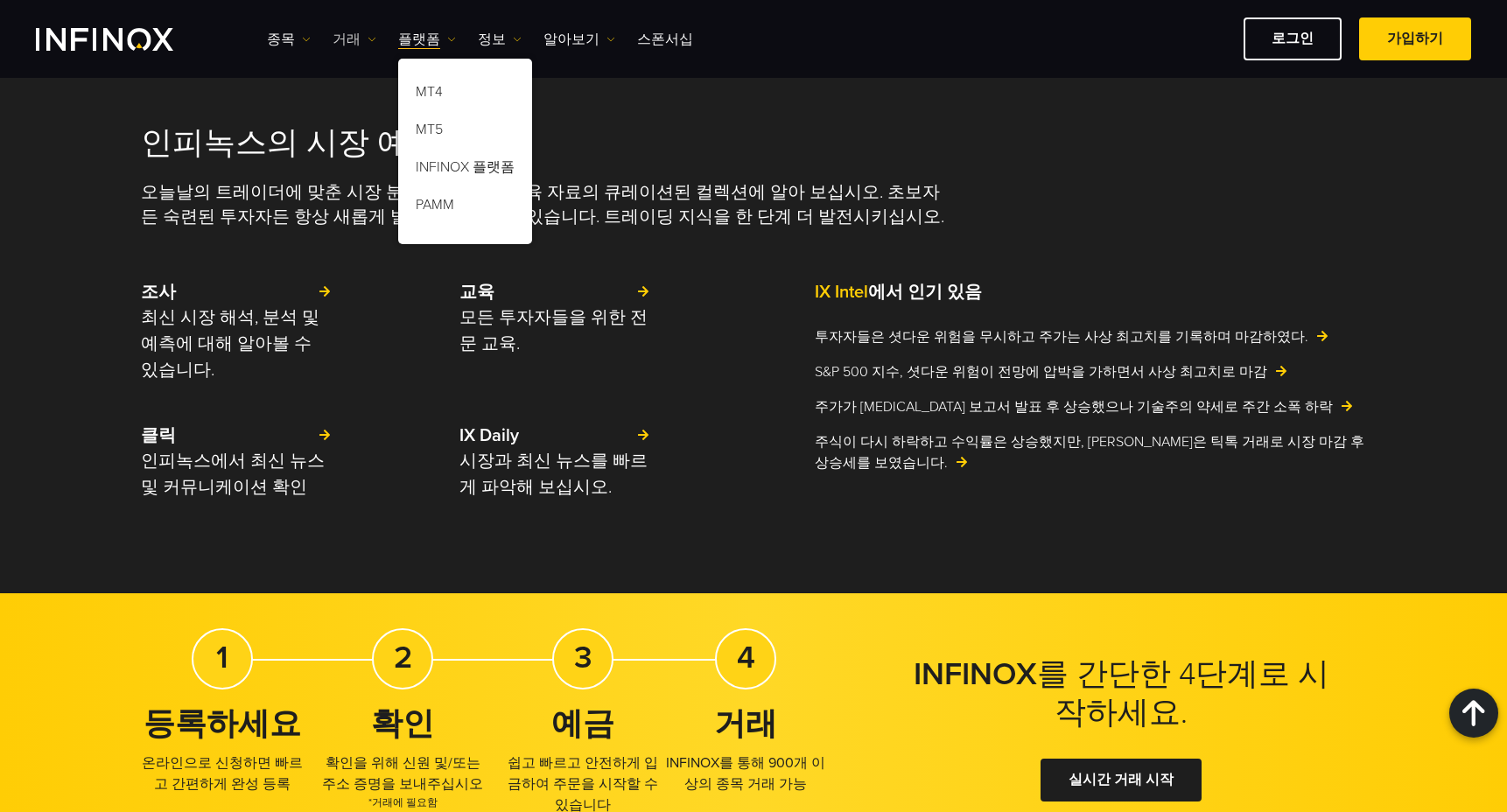
click at [358, 36] on link "거래" at bounding box center [354, 39] width 44 height 21
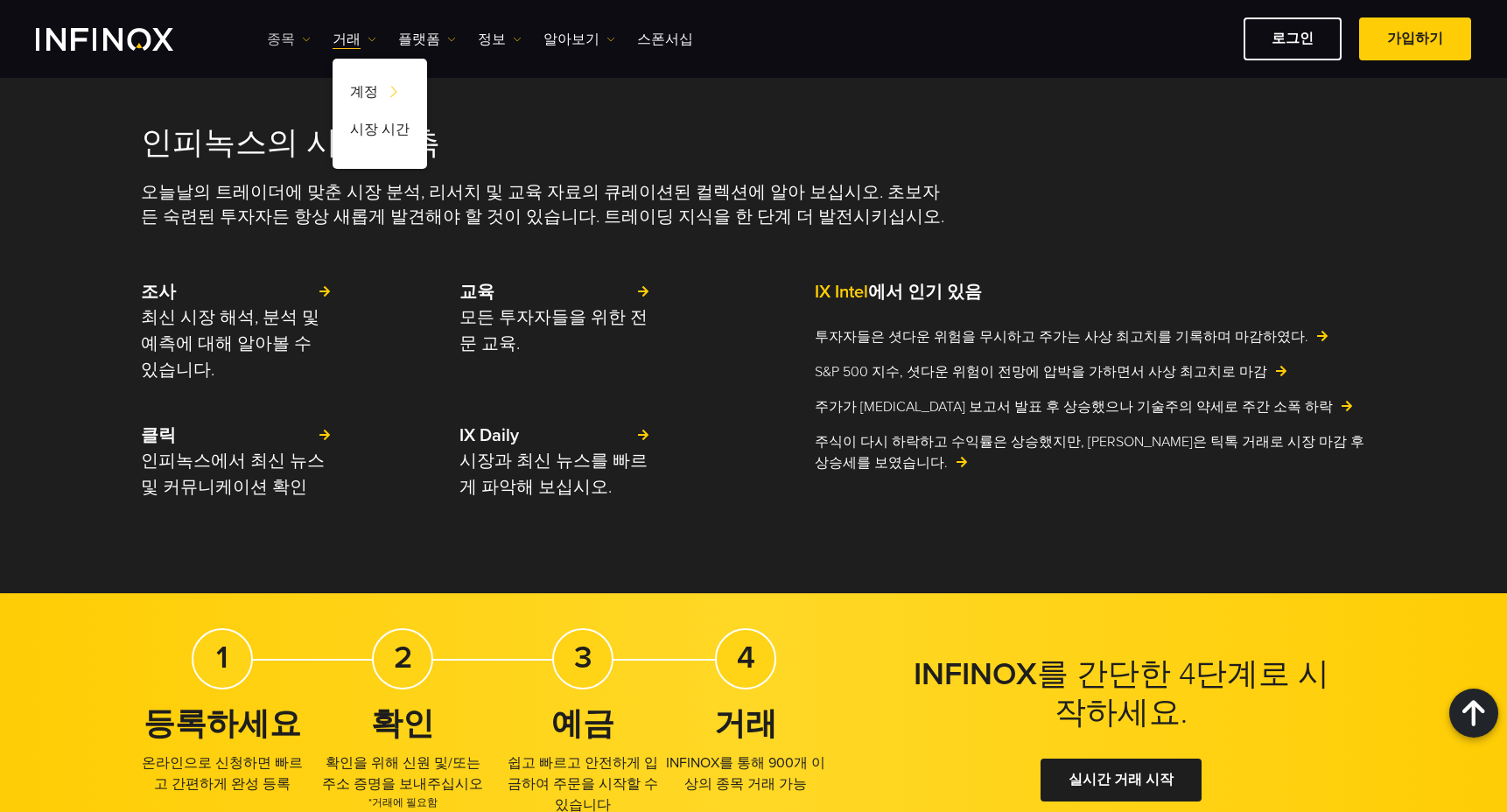
click at [282, 37] on link "종목" at bounding box center [288, 39] width 44 height 21
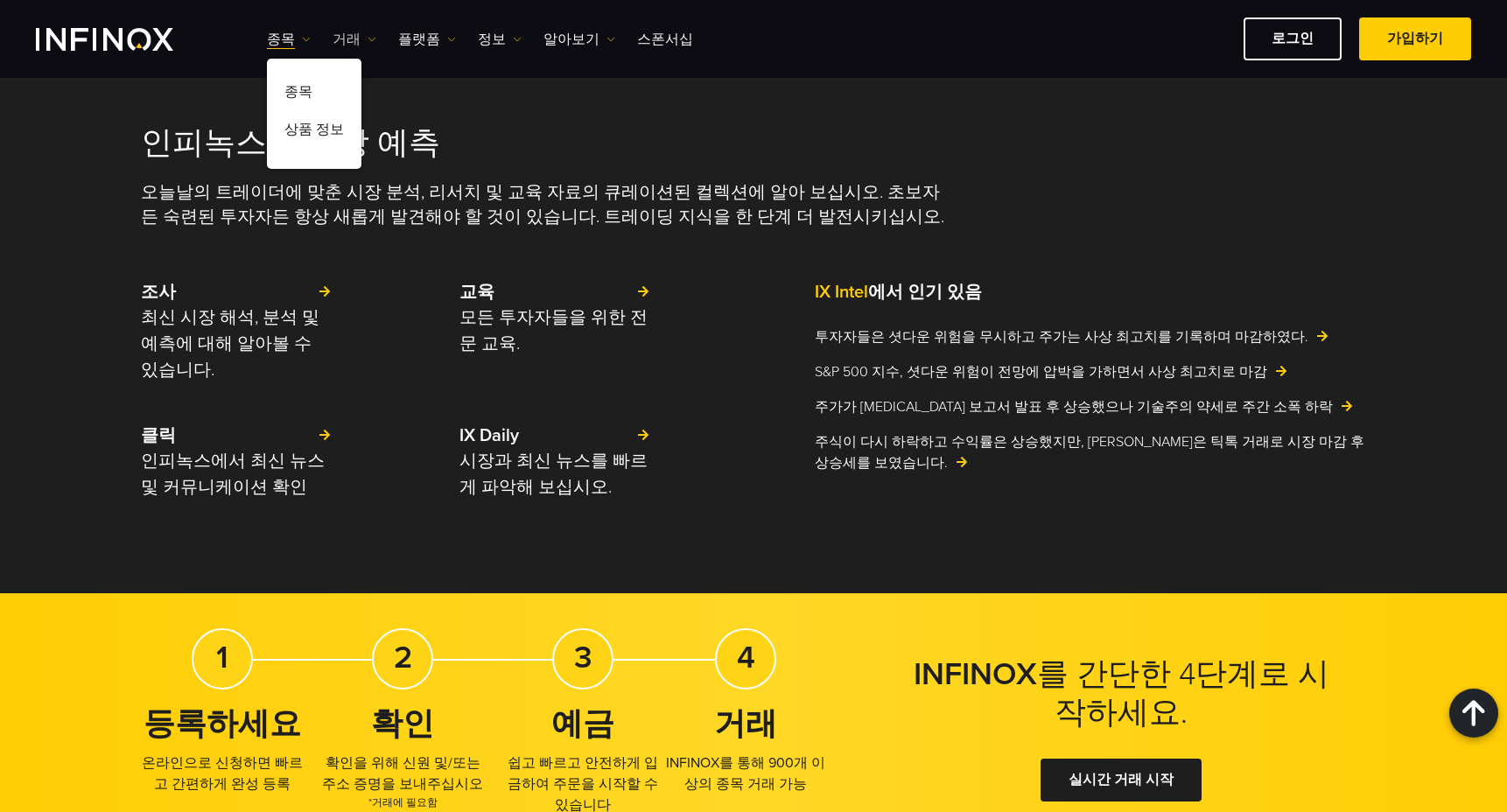
click at [357, 34] on link "거래" at bounding box center [354, 39] width 44 height 21
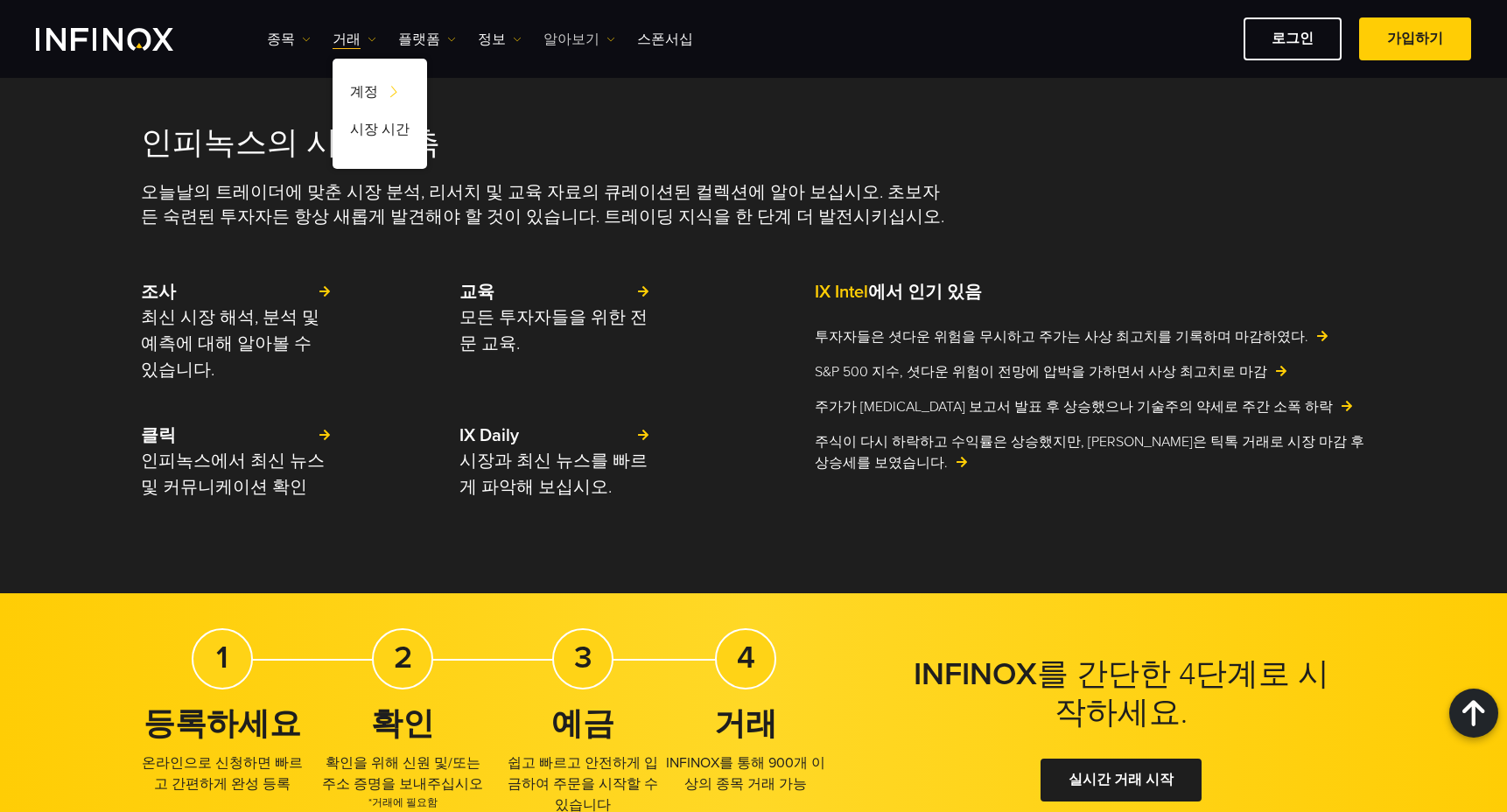
click at [548, 34] on link "알아보기" at bounding box center [579, 39] width 72 height 21
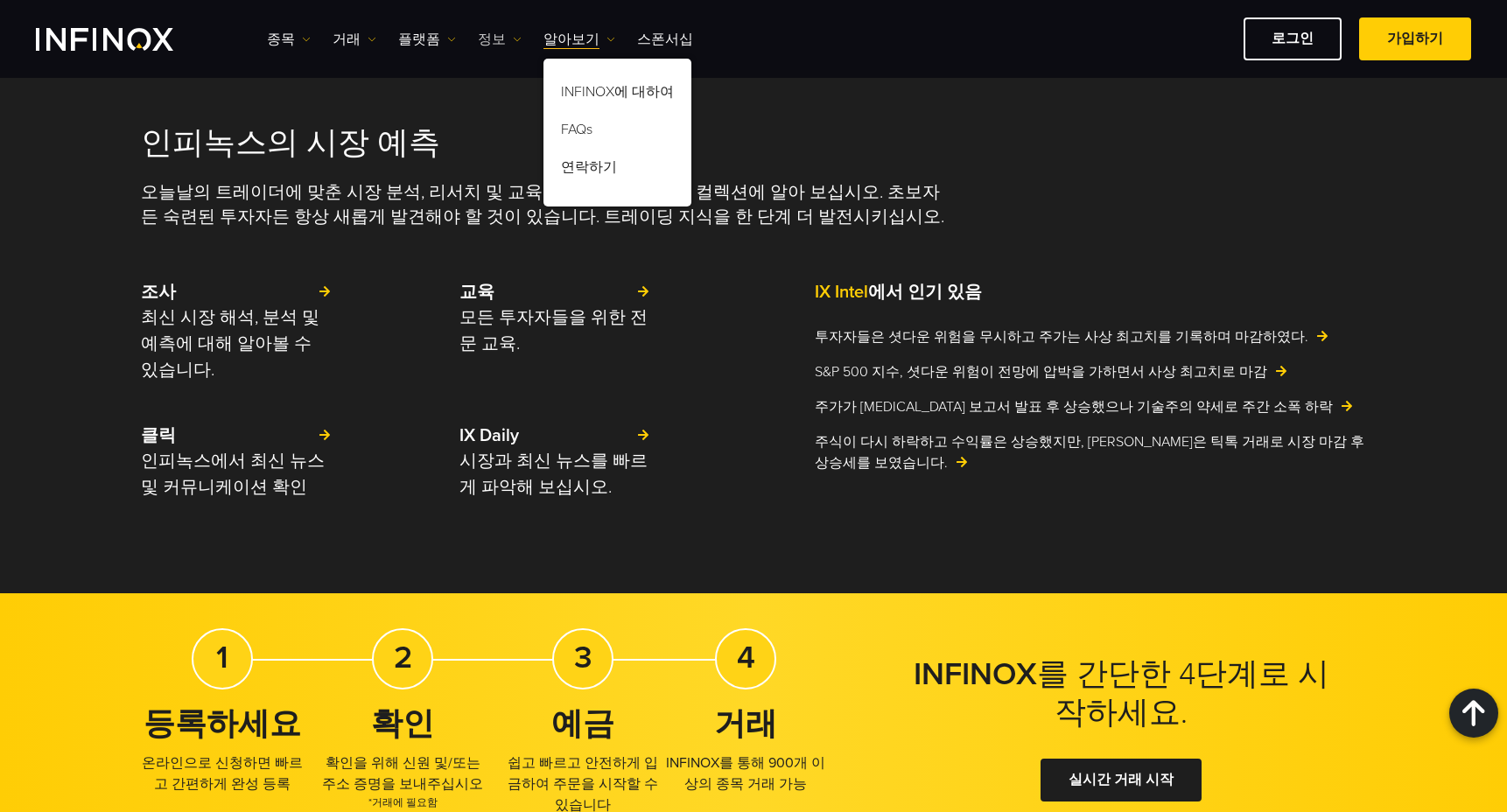
click at [492, 36] on link "정보" at bounding box center [499, 39] width 44 height 21
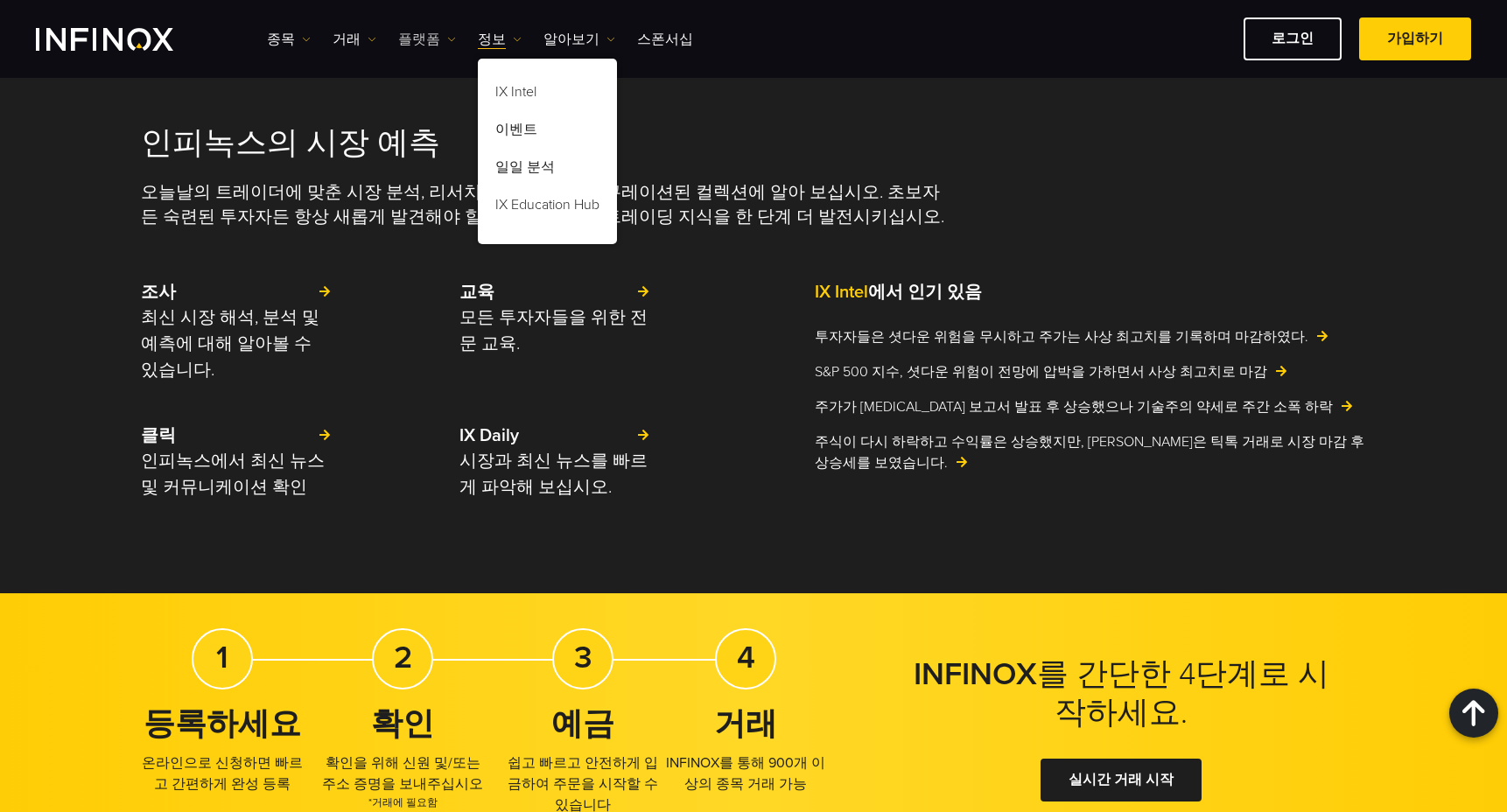
click at [423, 37] on link "플랫폼" at bounding box center [427, 39] width 58 height 21
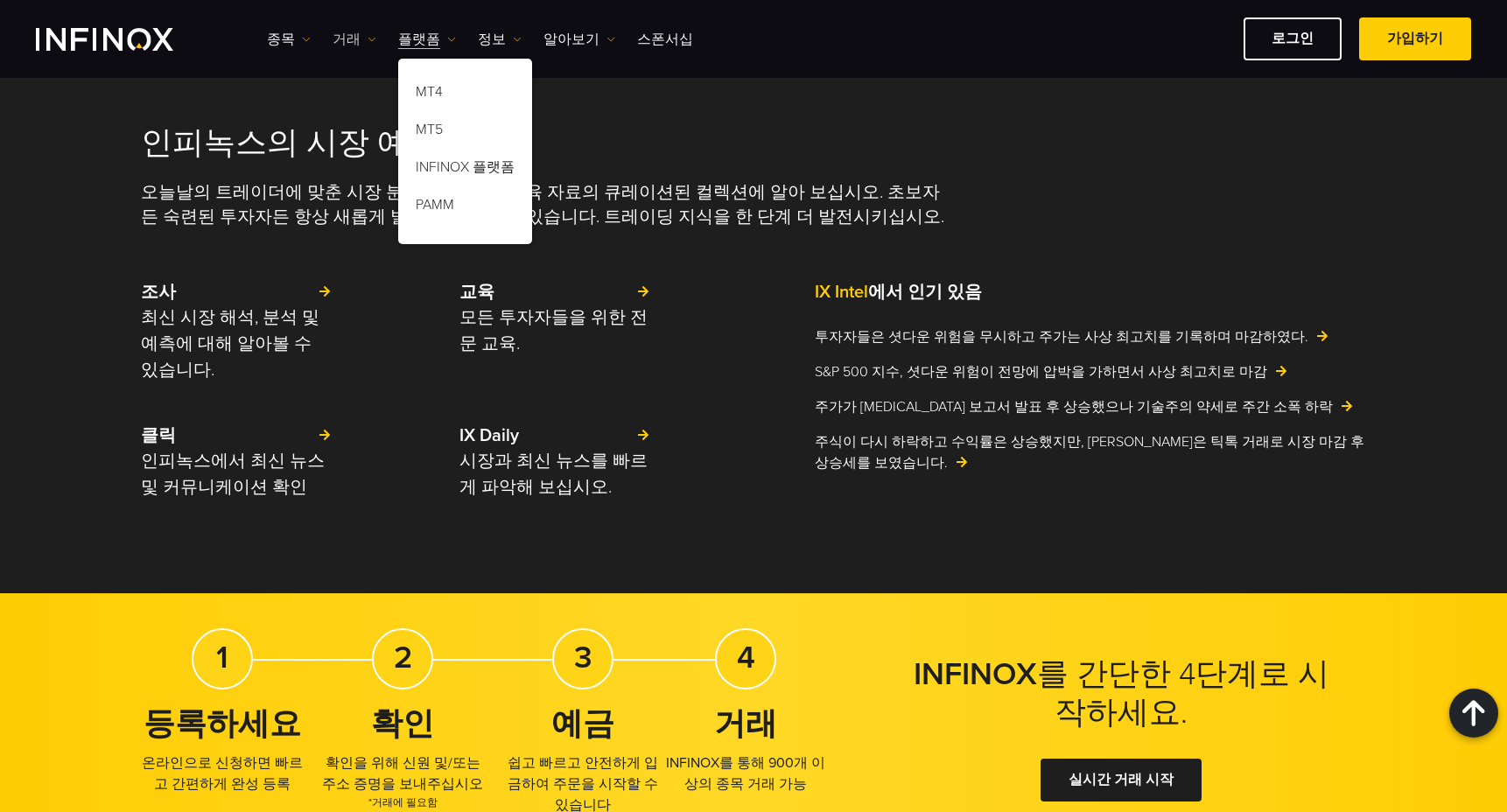
click at [348, 39] on link "거래" at bounding box center [354, 39] width 44 height 21
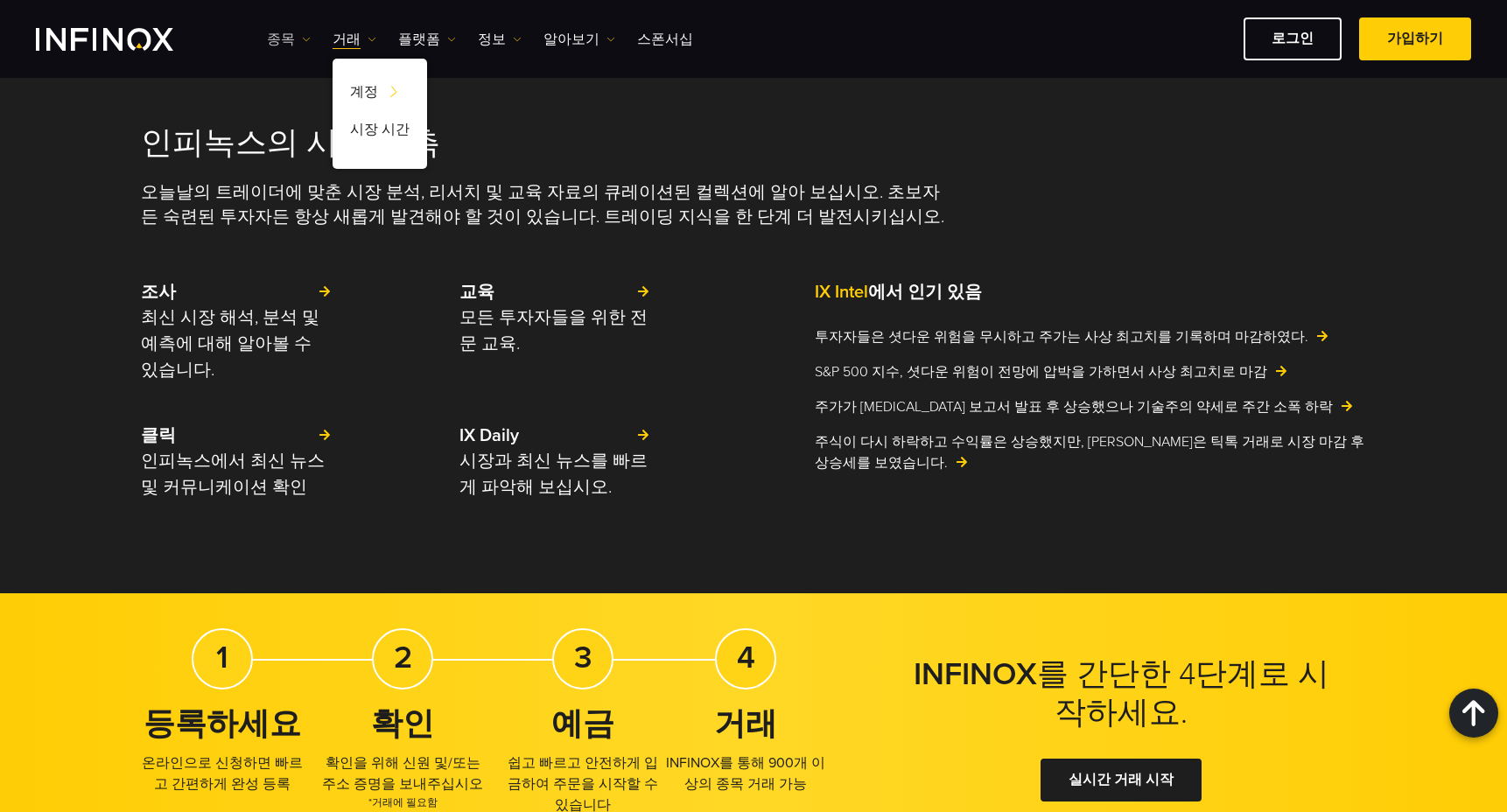
click at [275, 36] on link "종목" at bounding box center [288, 39] width 44 height 21
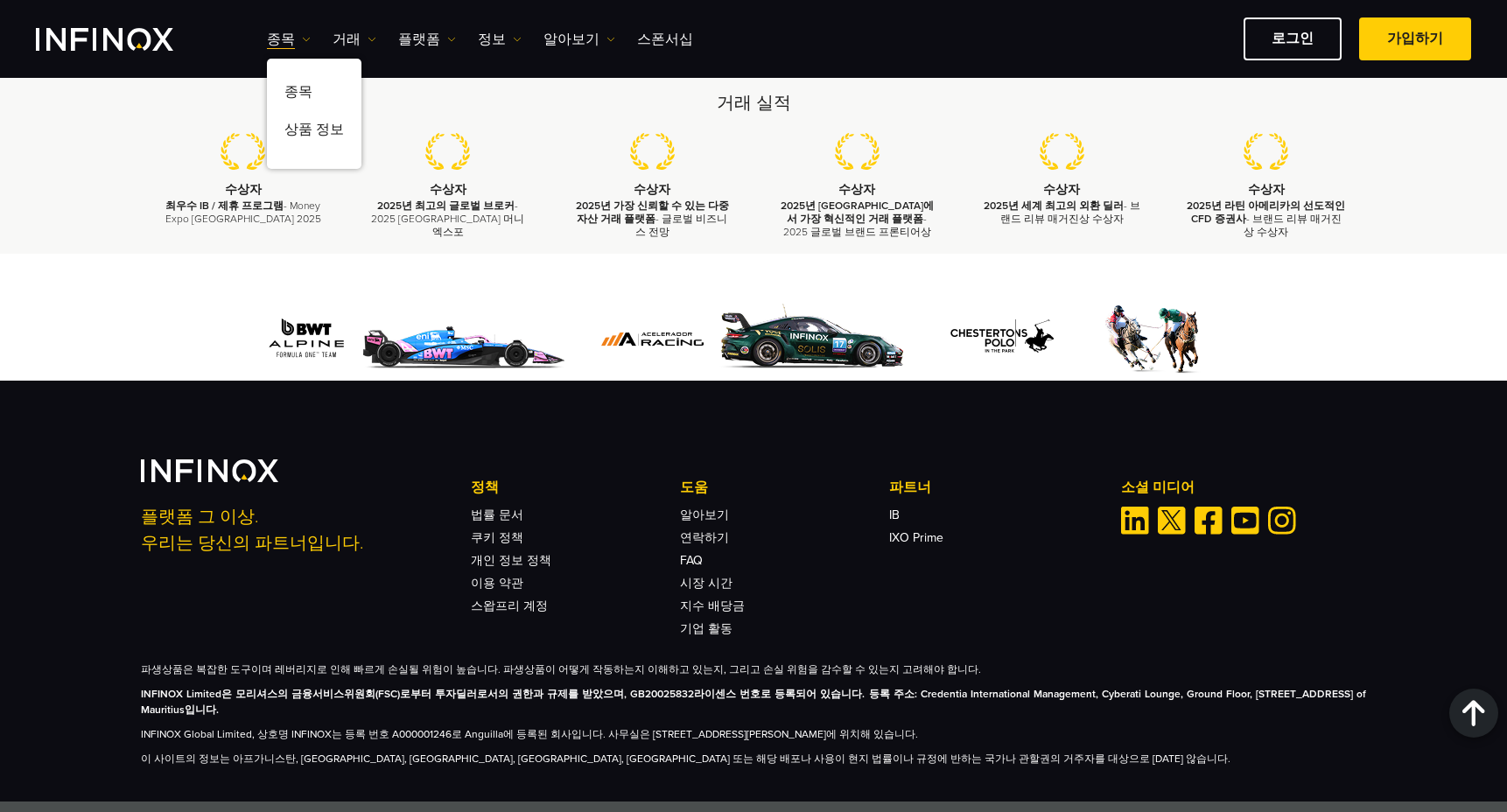
scroll to position [2818, 0]
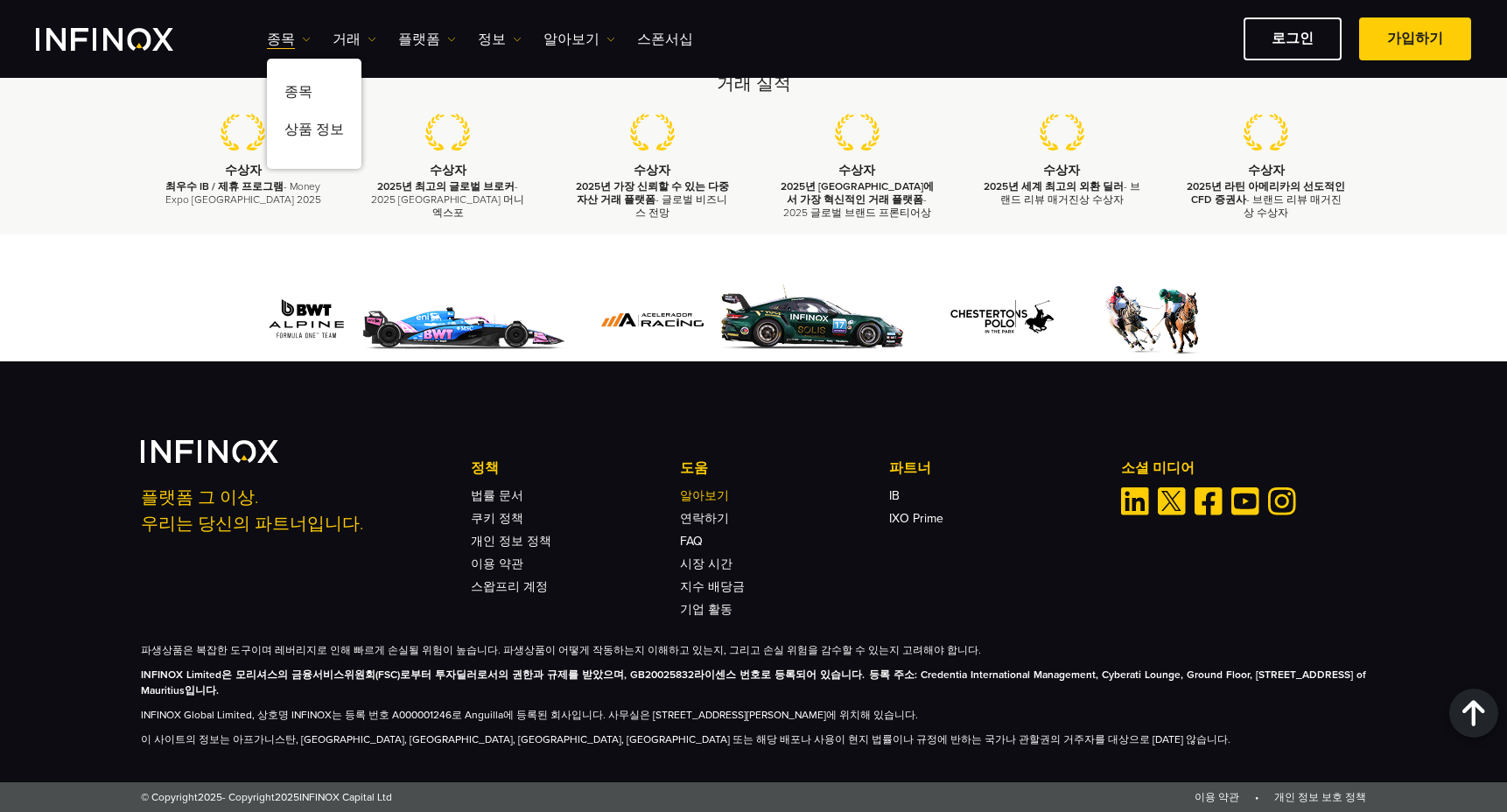
click at [711, 494] on link "알아보기" at bounding box center [704, 496] width 49 height 15
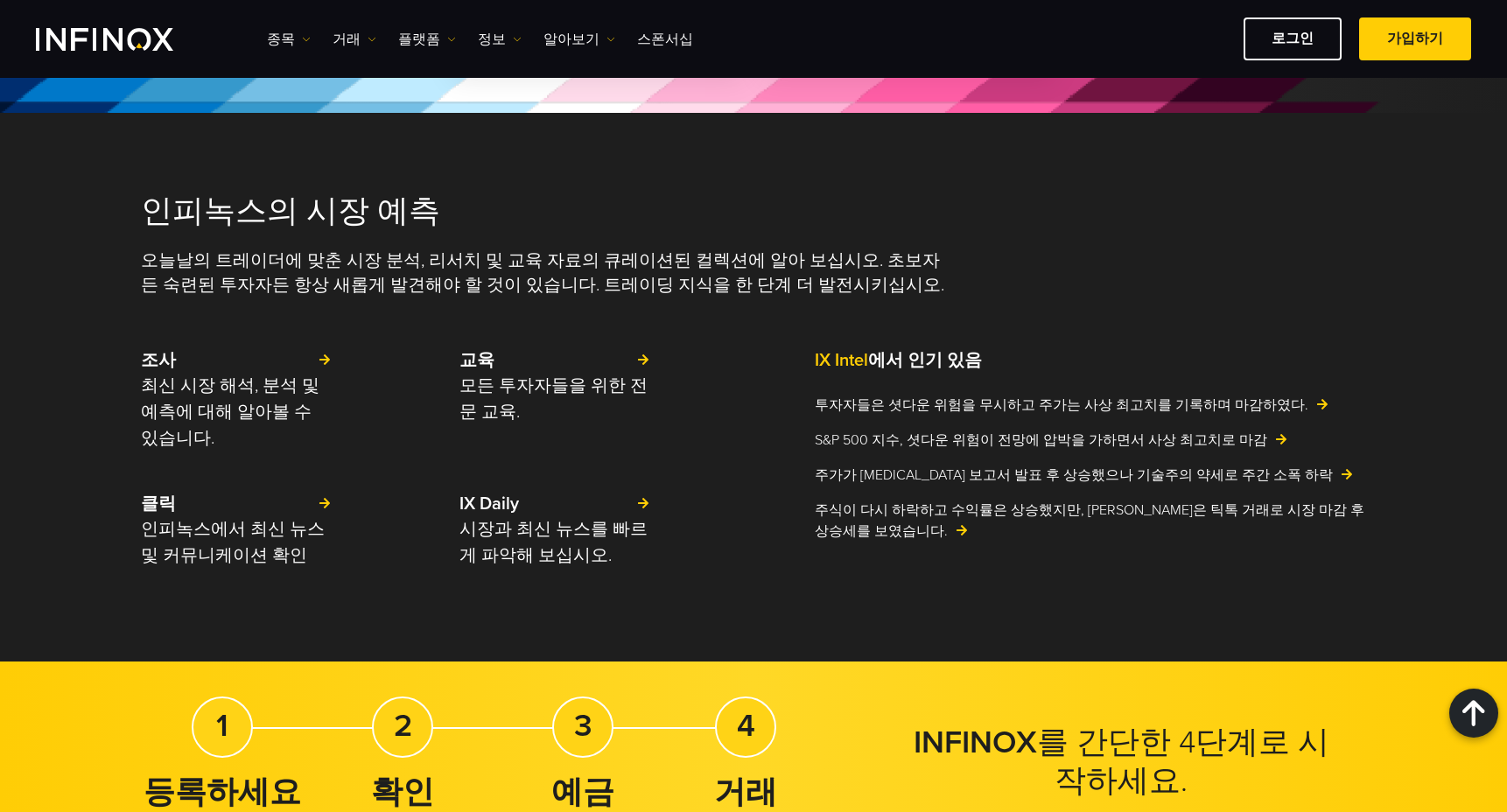
scroll to position [1681, 0]
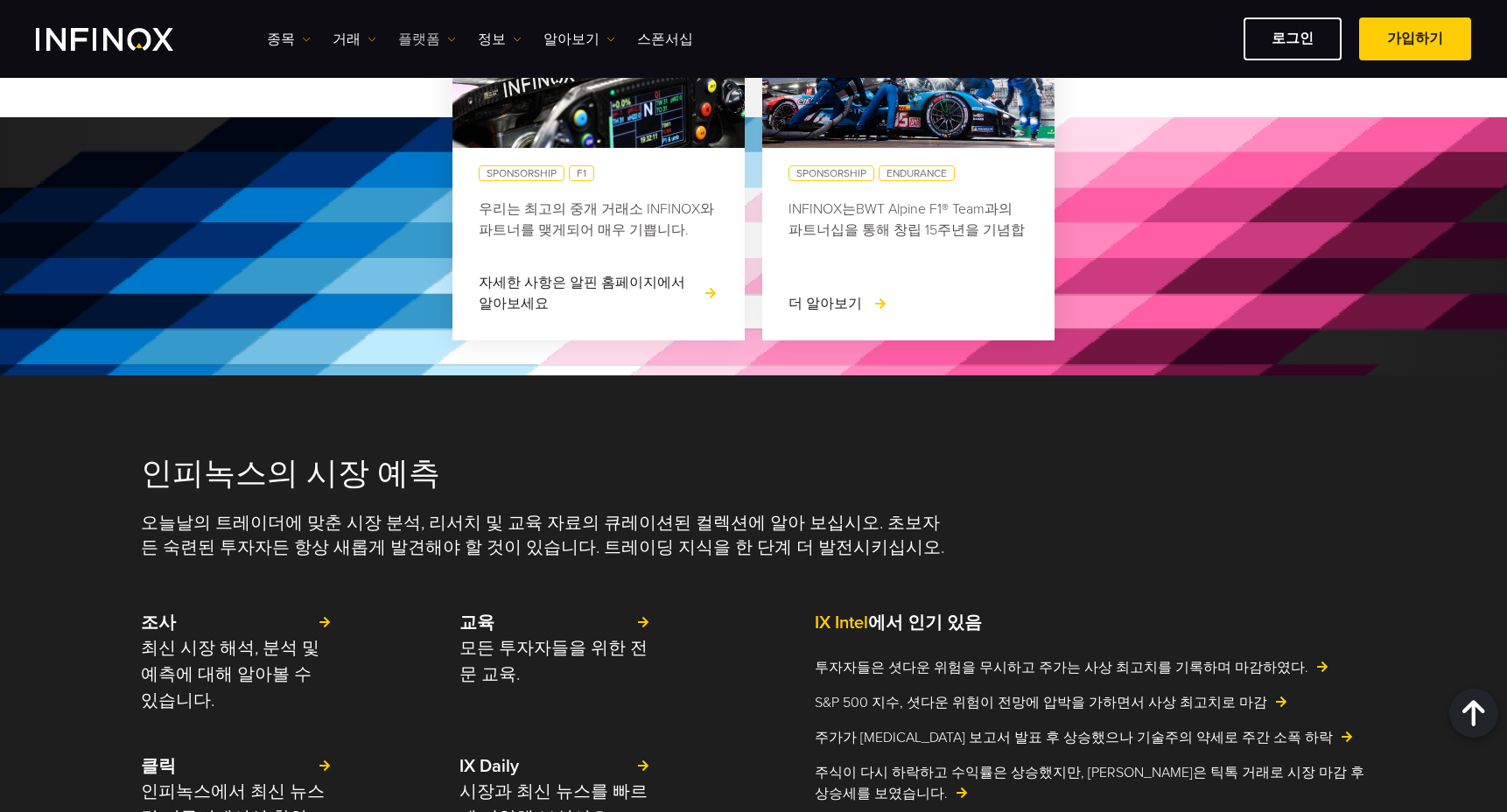
click at [404, 36] on link "플랫폼" at bounding box center [427, 39] width 58 height 21
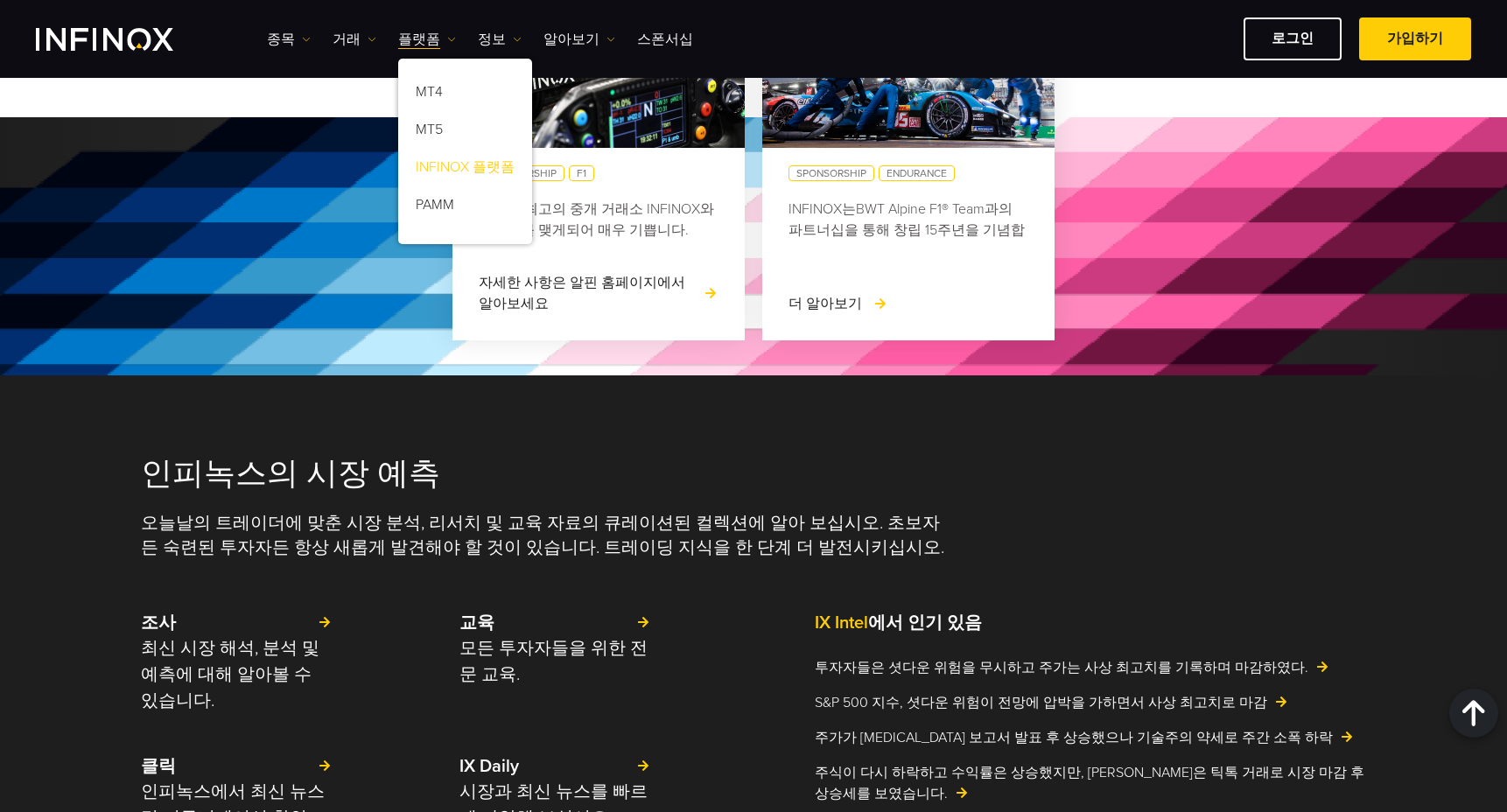
click at [474, 159] on link "INFINOX 플랫폼" at bounding box center [464, 170] width 134 height 37
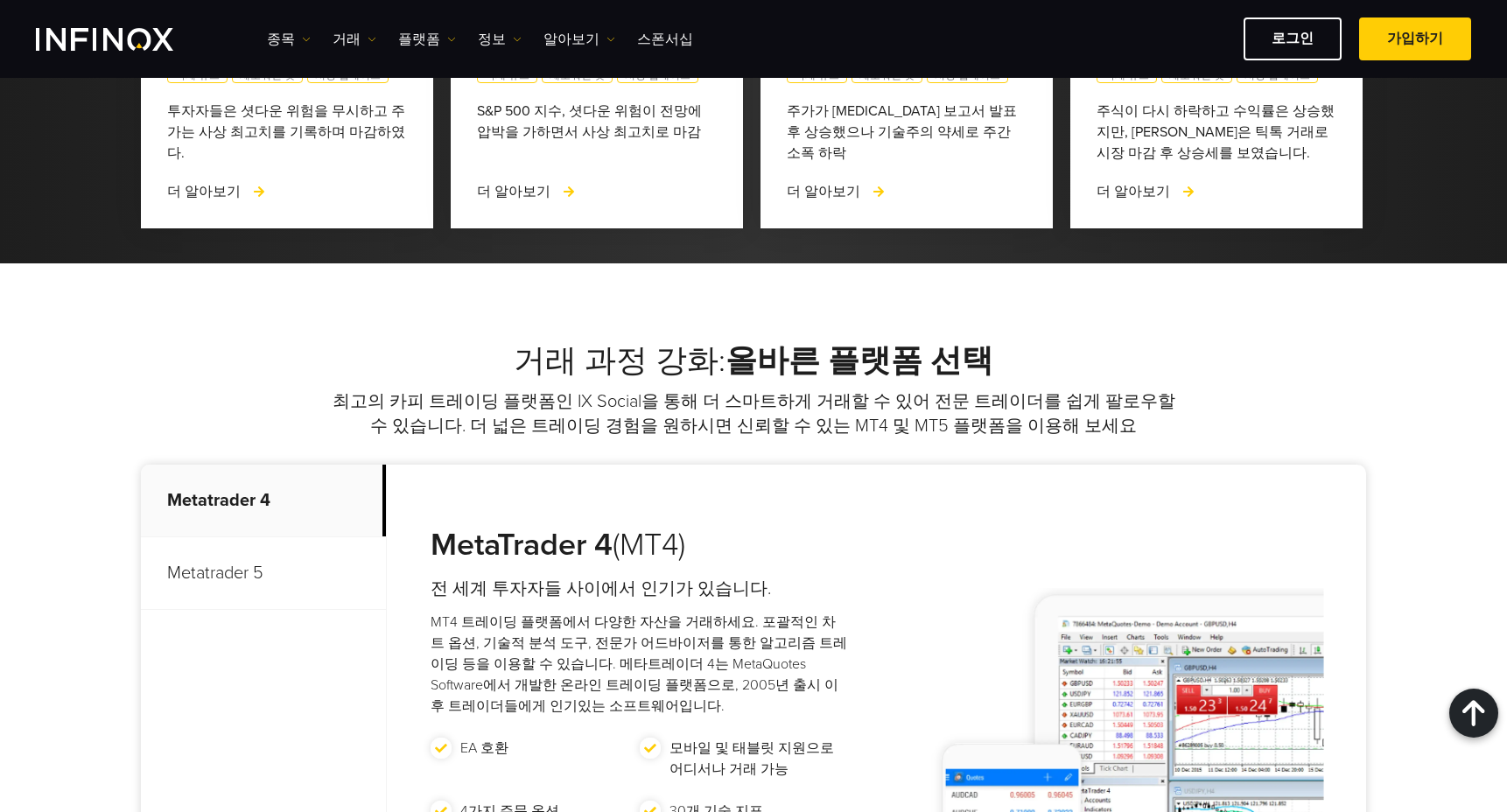
scroll to position [4787, 0]
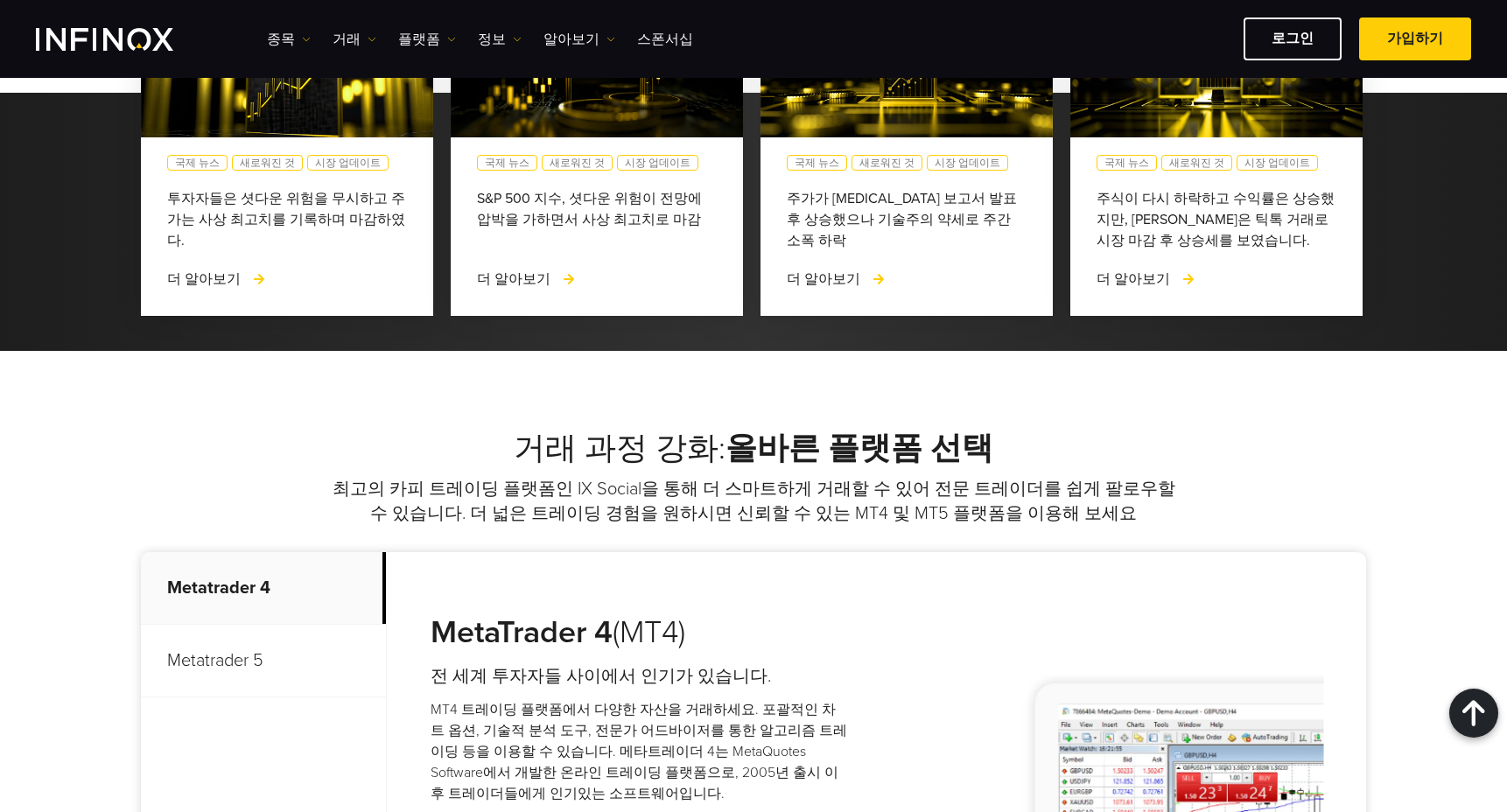
click at [215, 625] on p "Metatrader 5" at bounding box center [264, 661] width 245 height 73
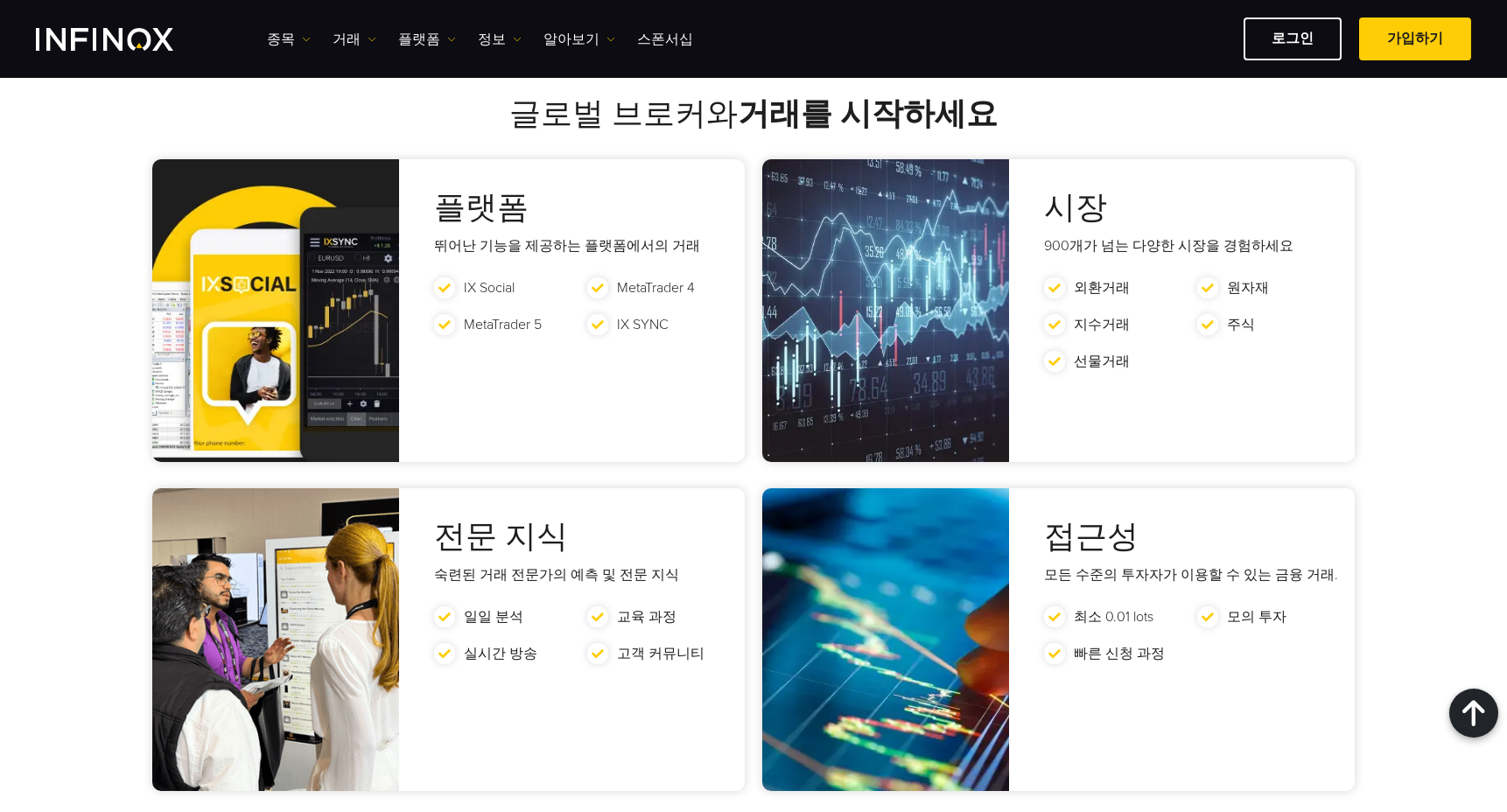
scroll to position [2863, 0]
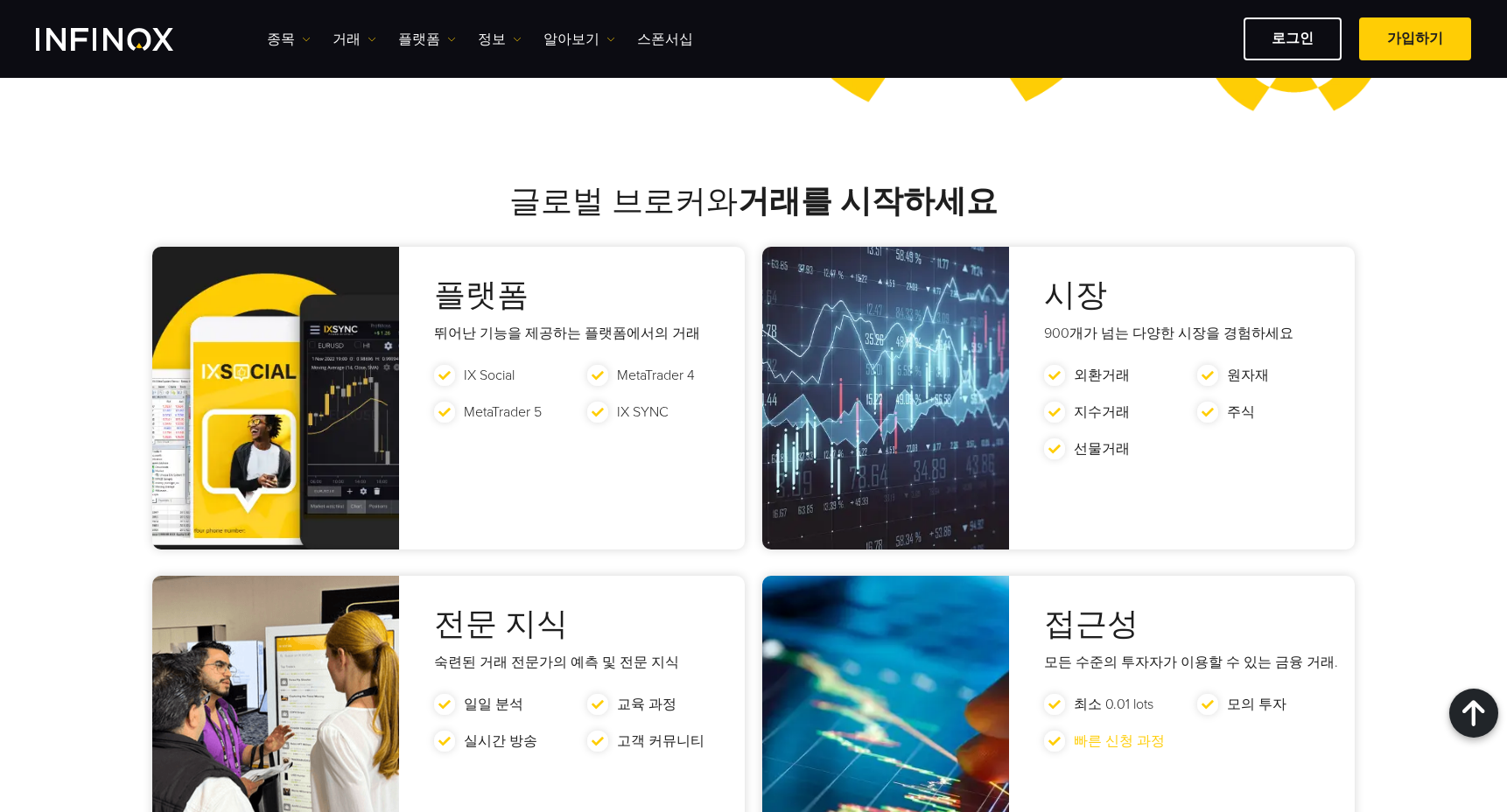
click at [1076, 732] on link "빠른 신청 과정" at bounding box center [1119, 741] width 91 height 18
click at [1108, 732] on link "빠른 신청 과정" at bounding box center [1119, 741] width 91 height 18
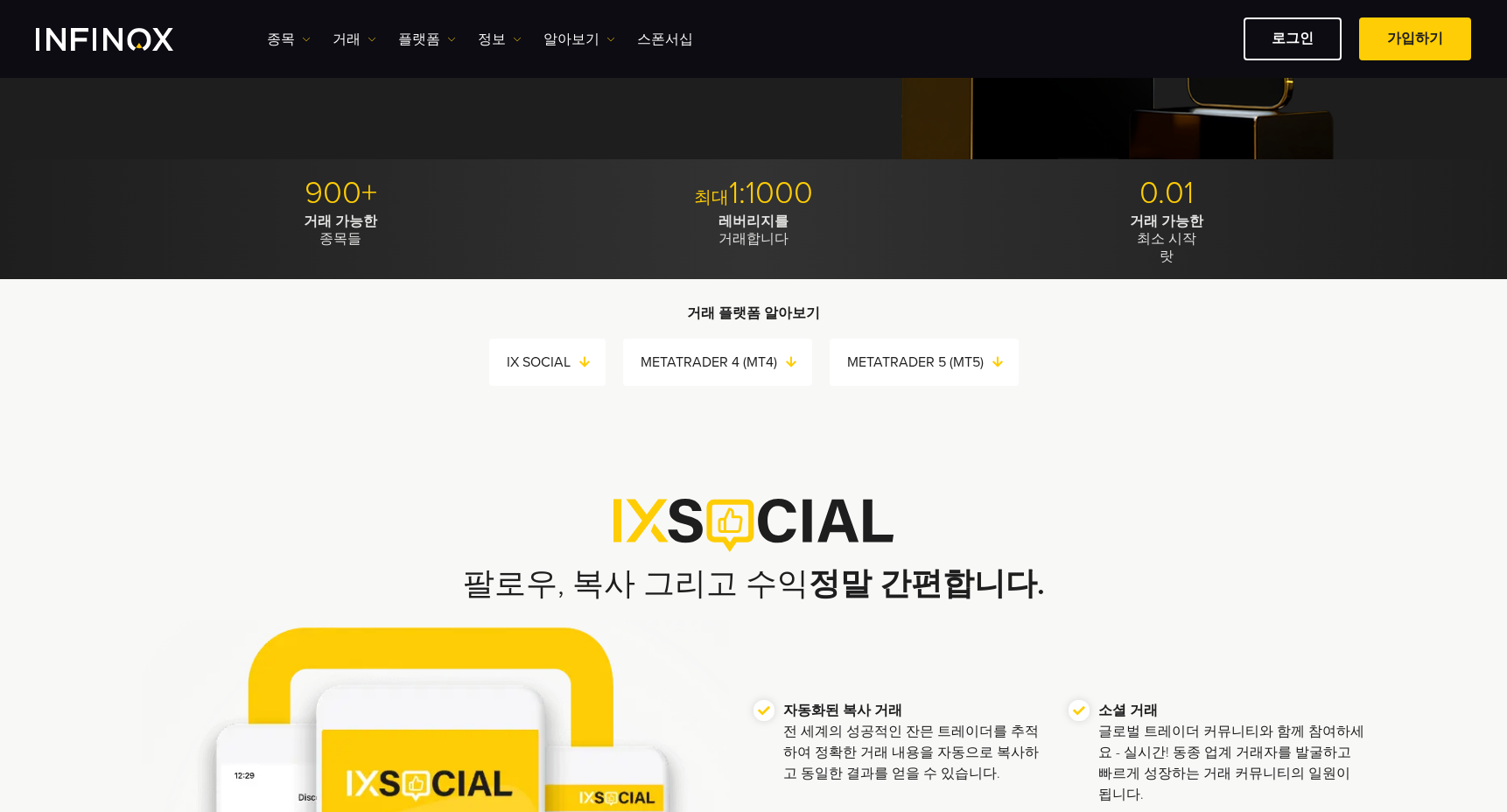
scroll to position [87, 0]
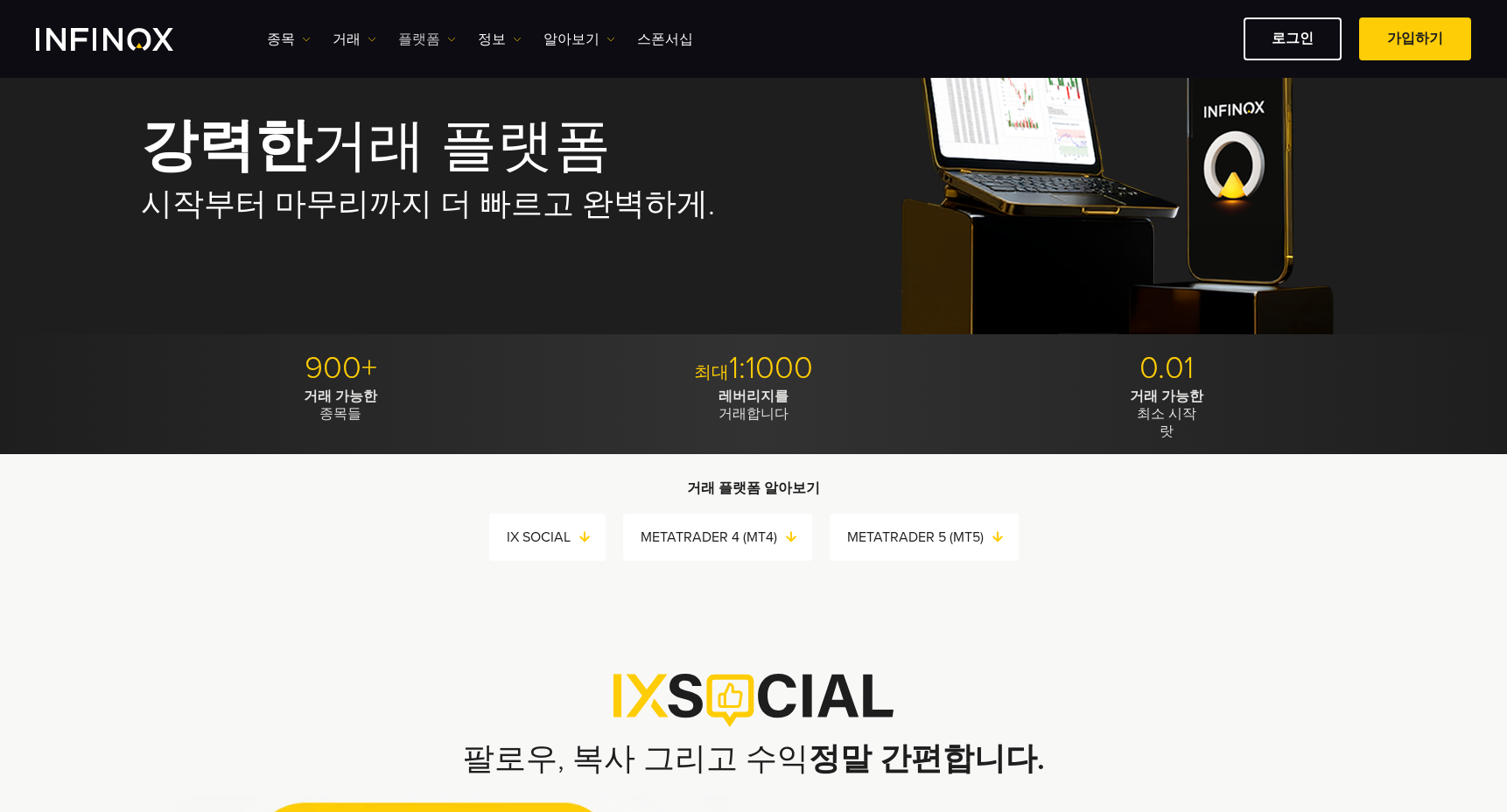
click at [398, 34] on link "플랫폼" at bounding box center [427, 39] width 58 height 21
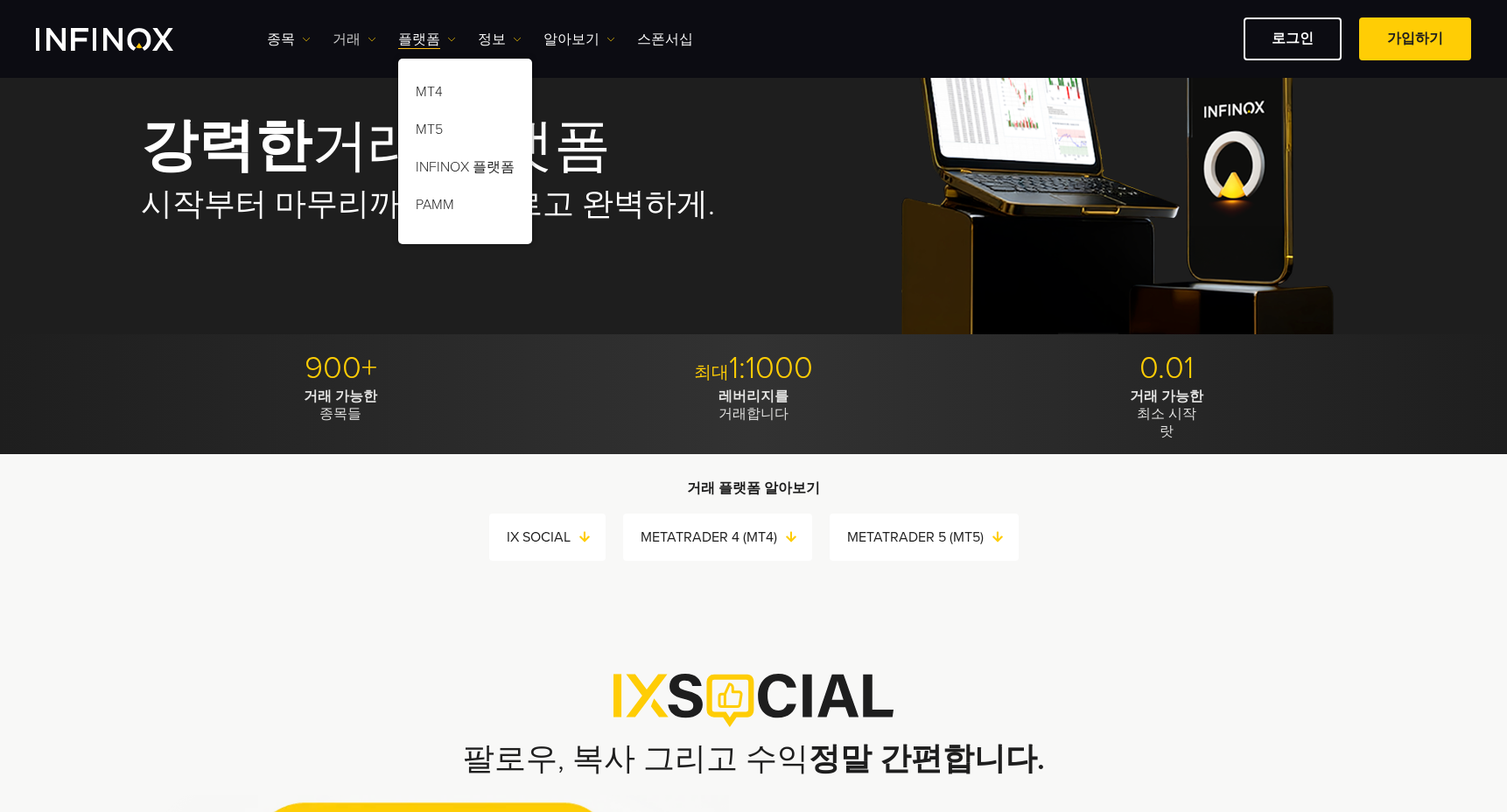
click at [341, 34] on link "거래" at bounding box center [354, 39] width 44 height 21
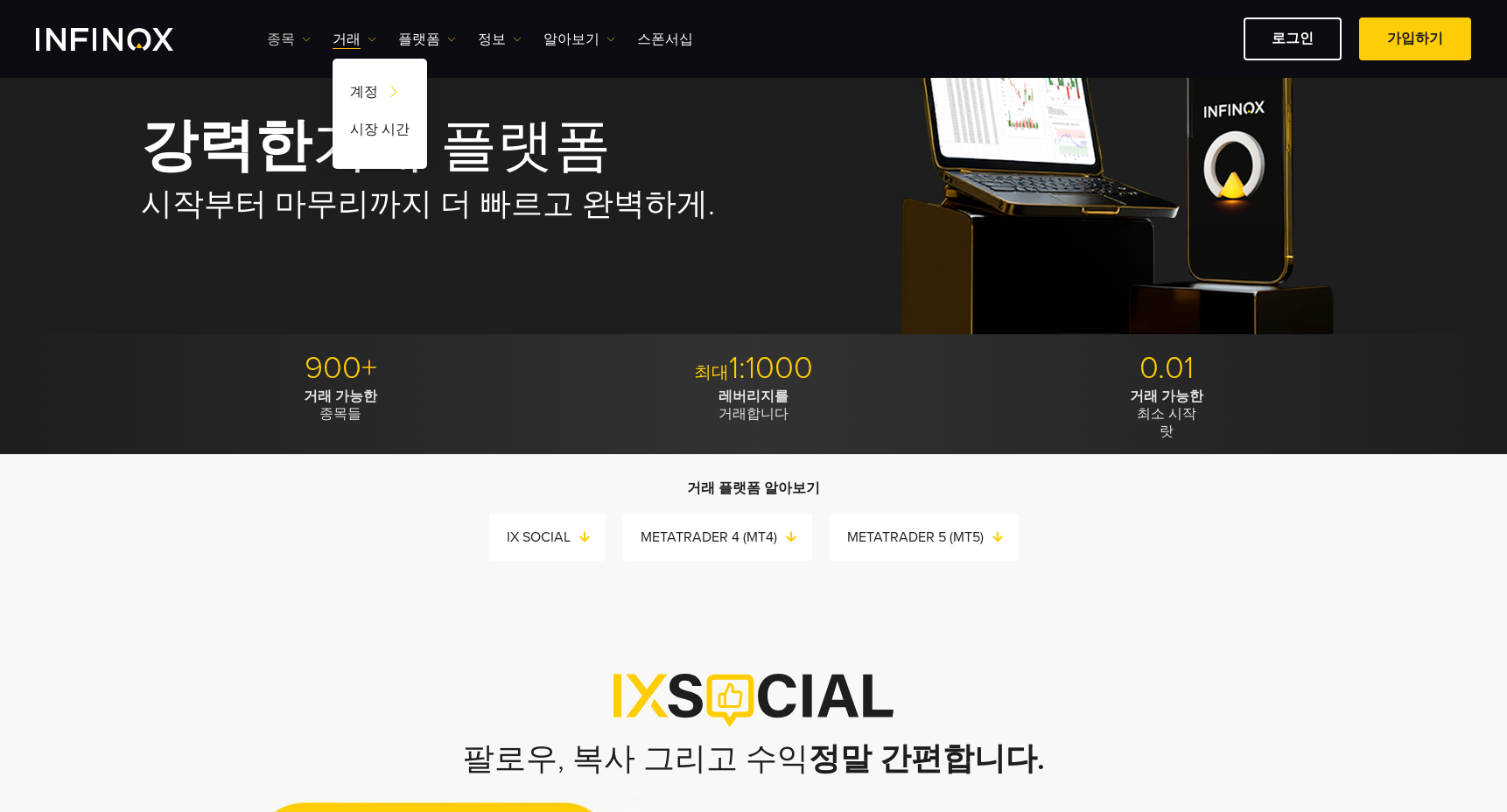
click at [284, 37] on link "종목" at bounding box center [288, 39] width 44 height 21
